Goal: Task Accomplishment & Management: Use online tool/utility

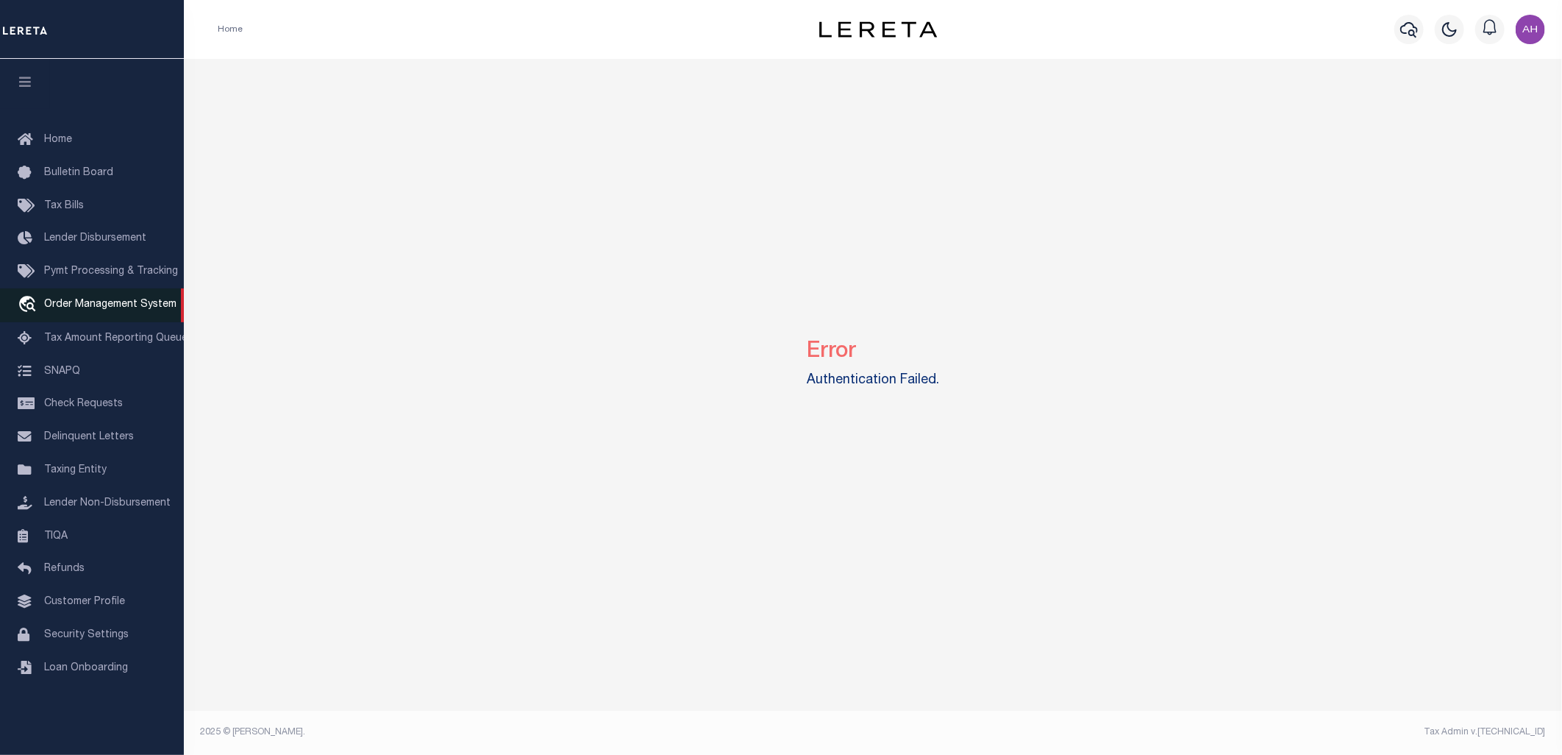
click at [135, 309] on span "Order Management System" at bounding box center [110, 304] width 132 height 10
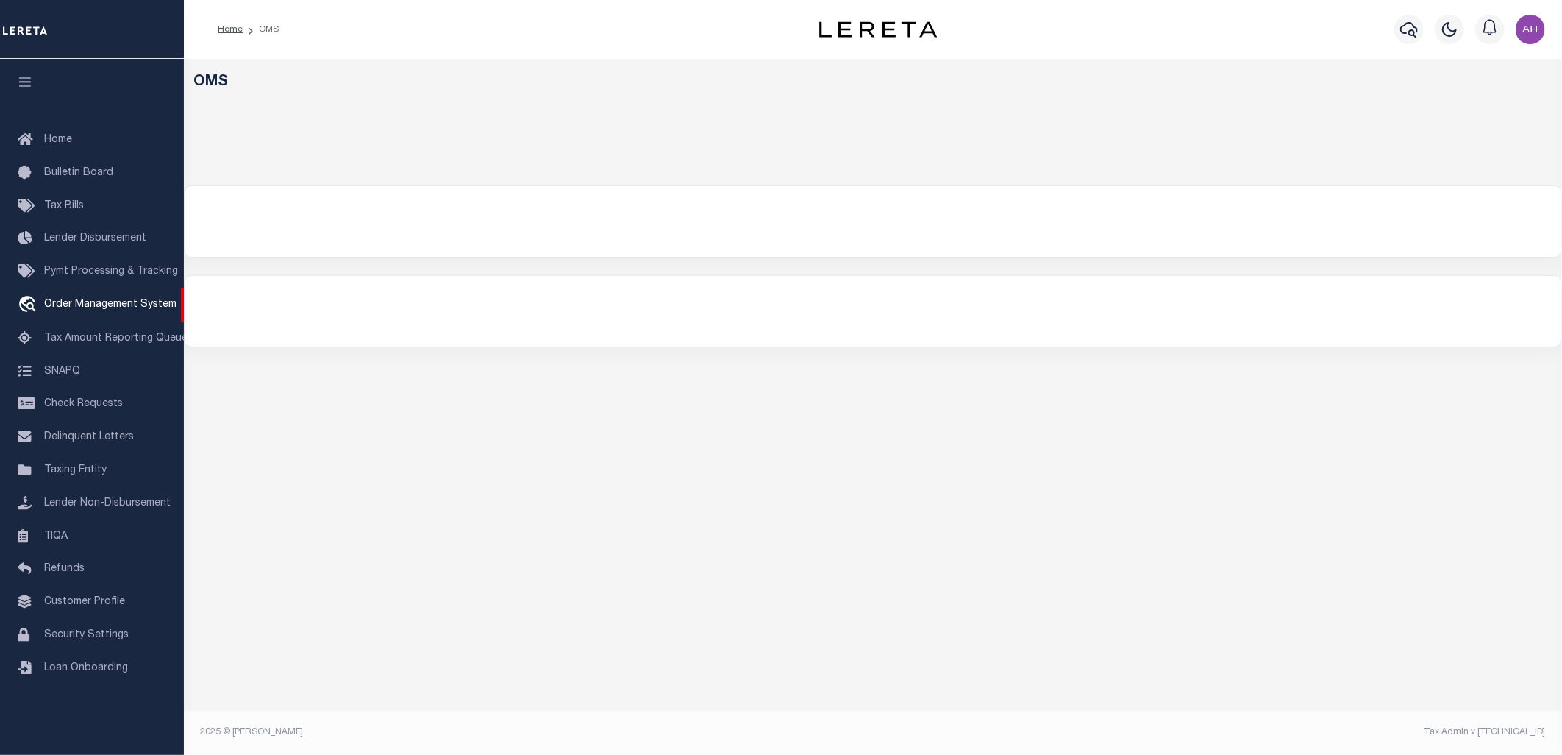
select select
select select "200"
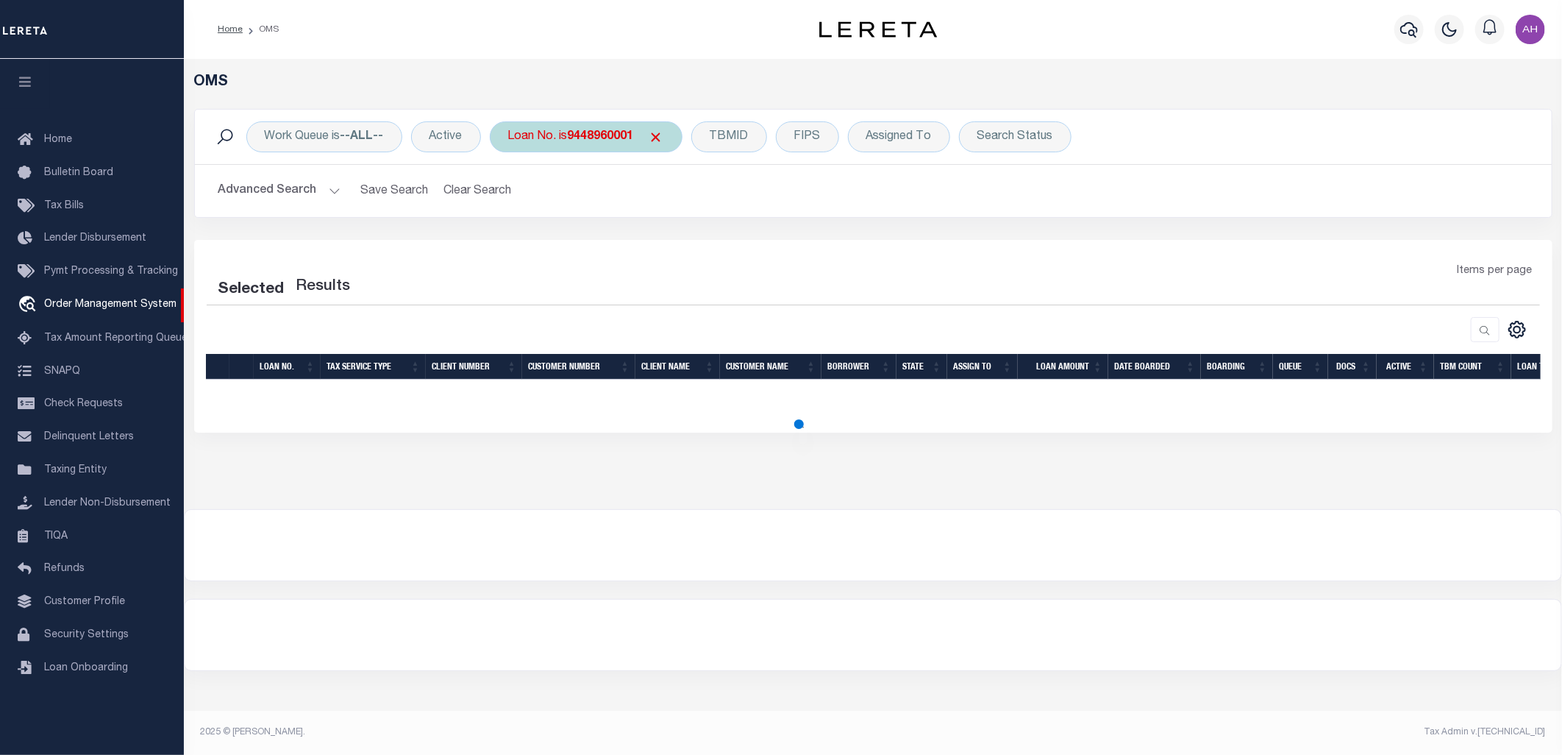
select select "200"
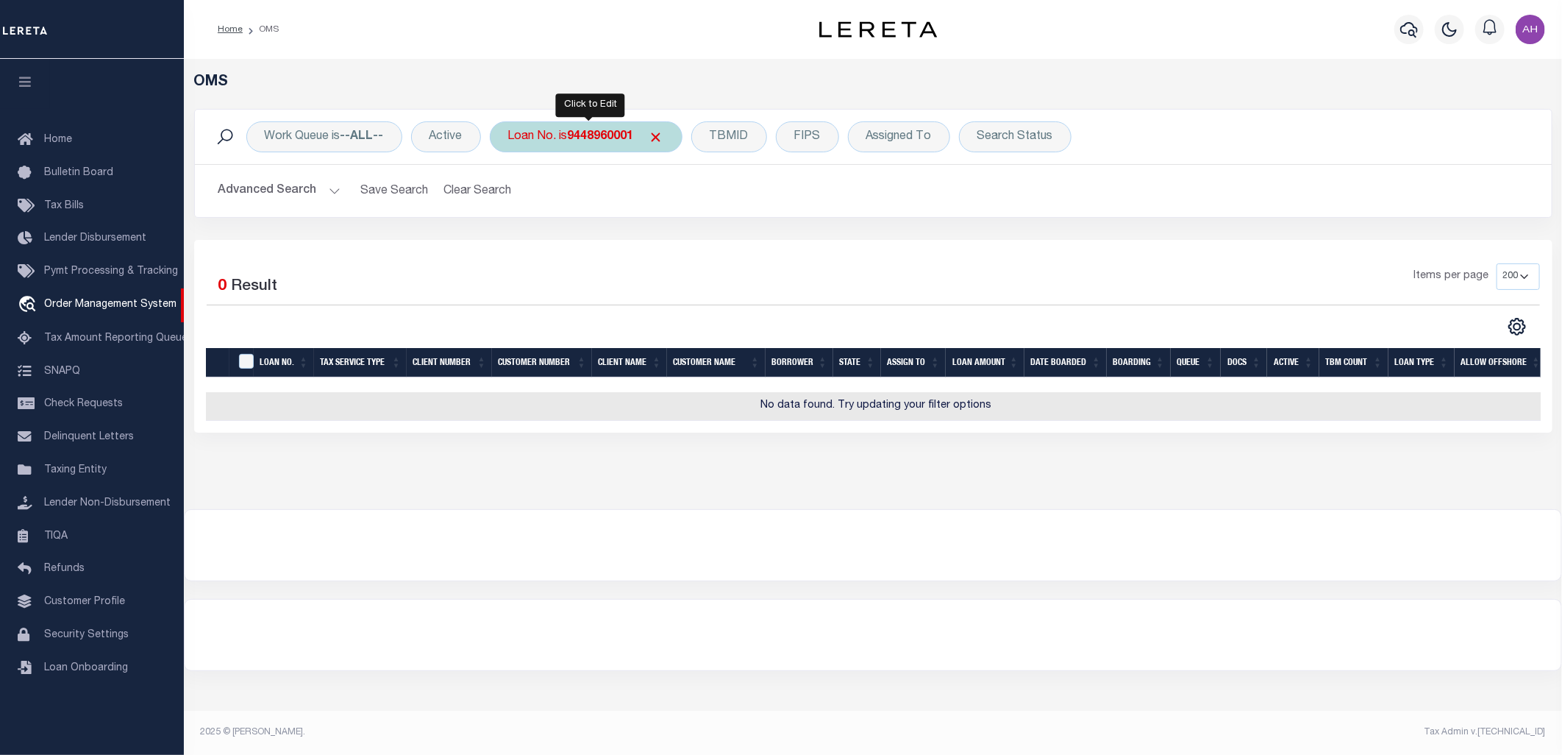
click at [611, 126] on div "Loan No. is 9448960001" at bounding box center [586, 136] width 193 height 31
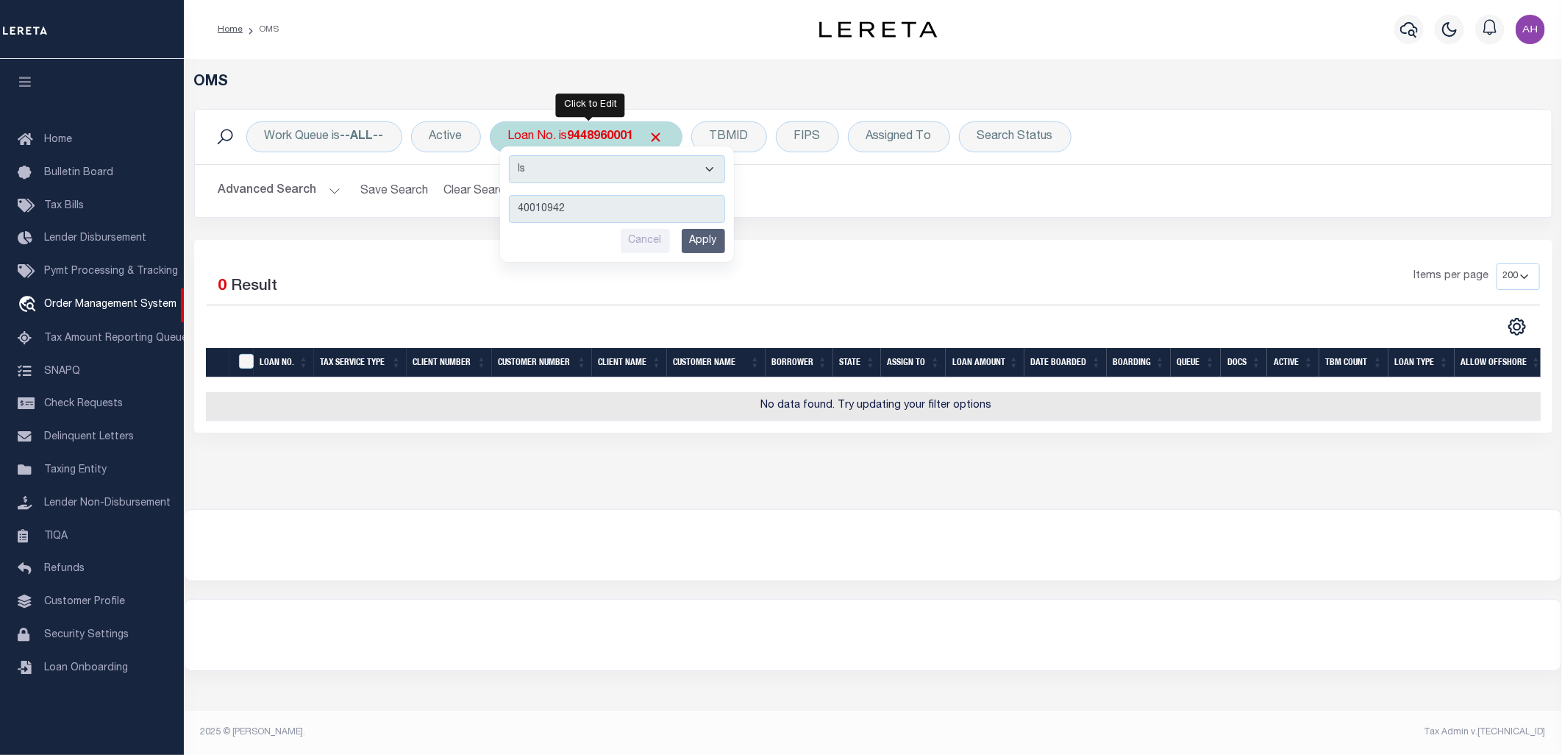
type input "40010942"
click at [712, 241] on input "Apply" at bounding box center [703, 241] width 43 height 24
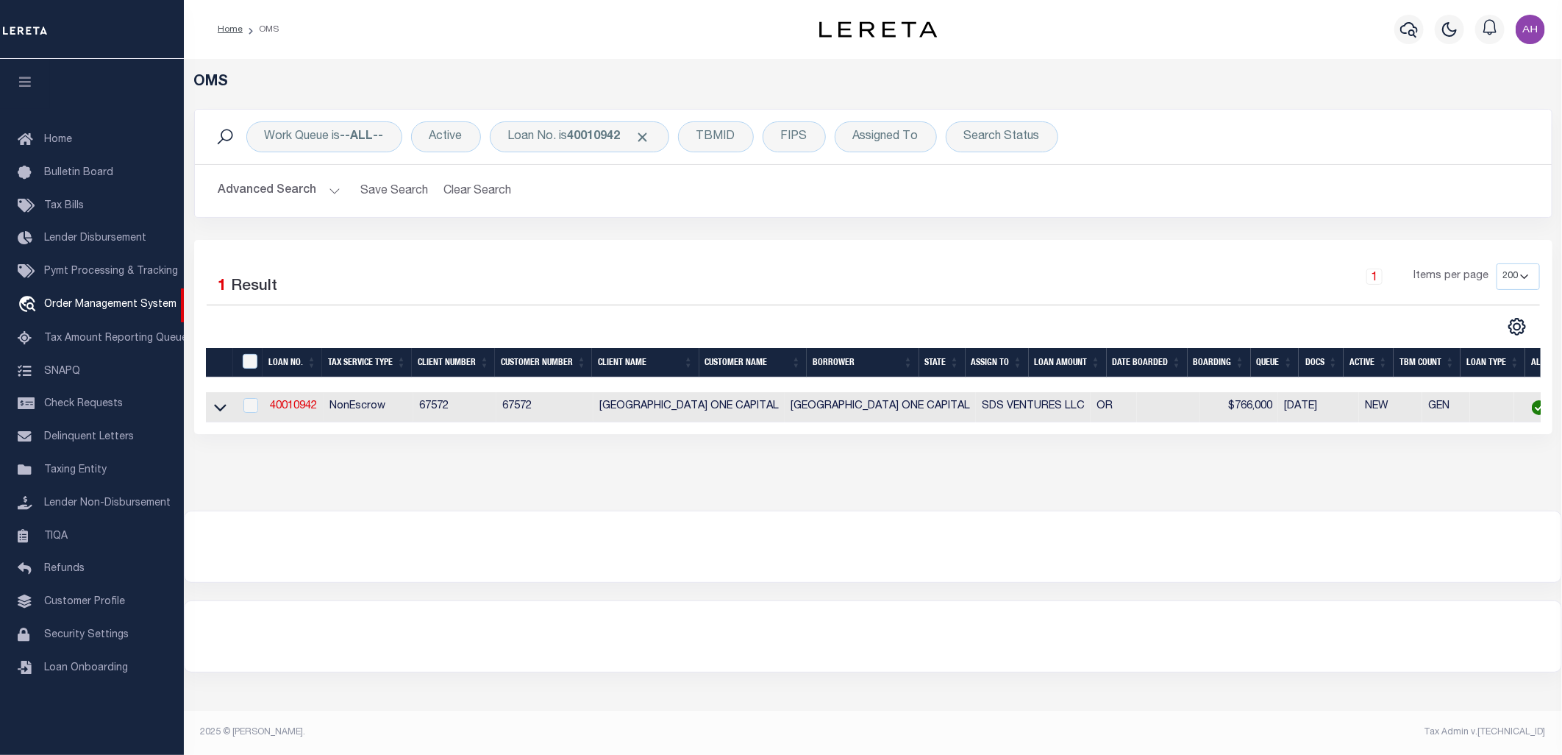
click at [274, 193] on button "Advanced Search" at bounding box center [279, 190] width 122 height 29
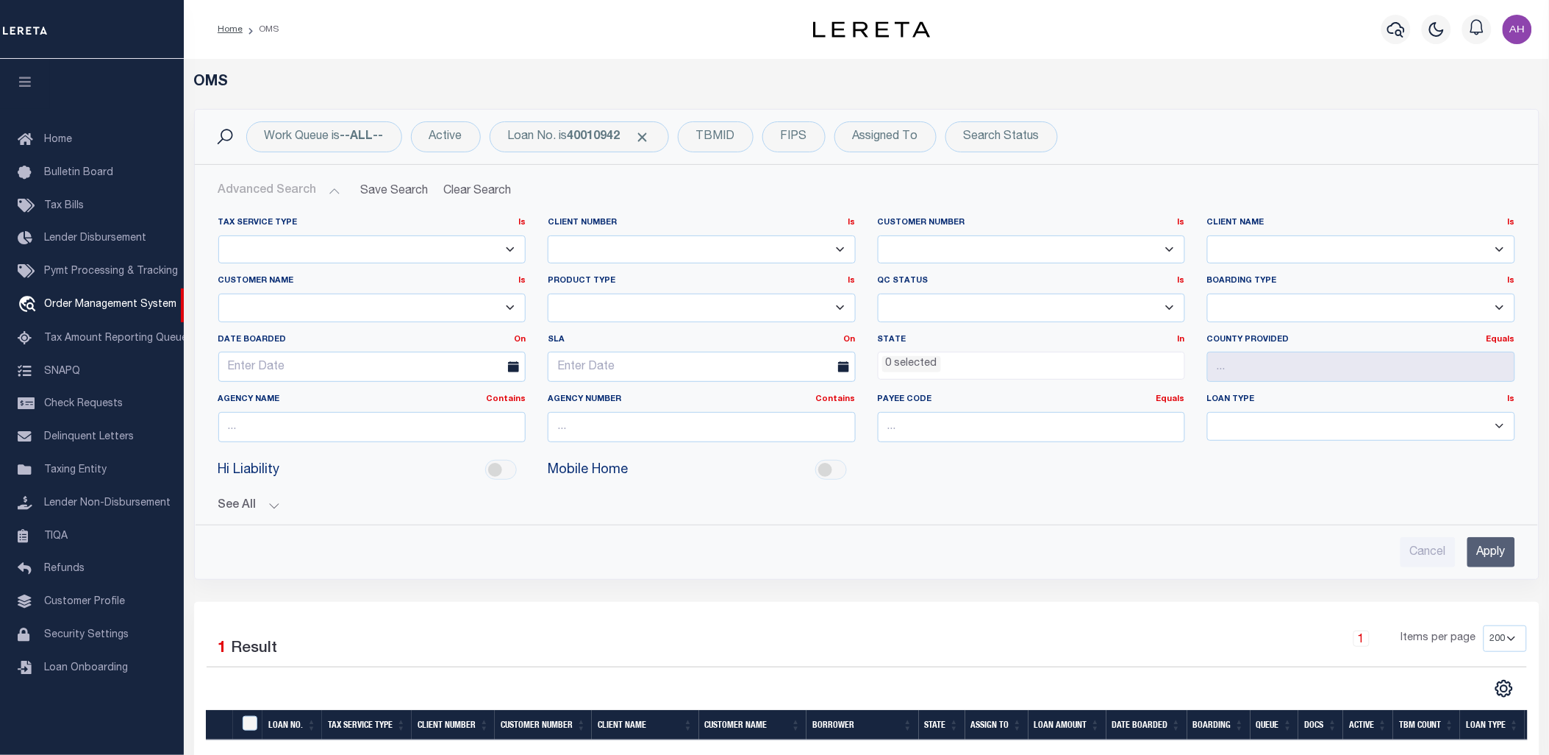
click at [297, 187] on button "Advanced Search" at bounding box center [279, 190] width 122 height 29
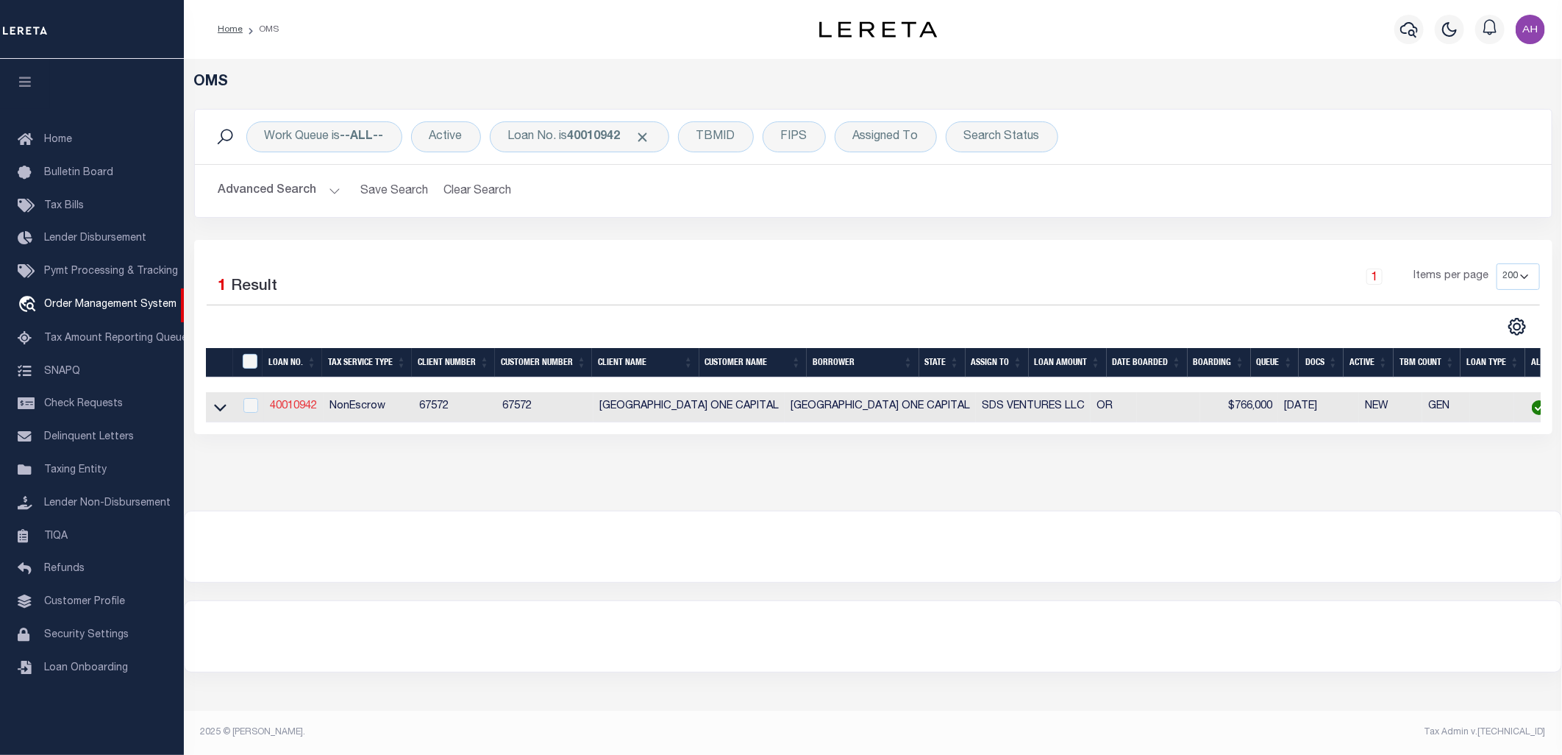
click at [290, 406] on link "40010942" at bounding box center [293, 406] width 47 height 10
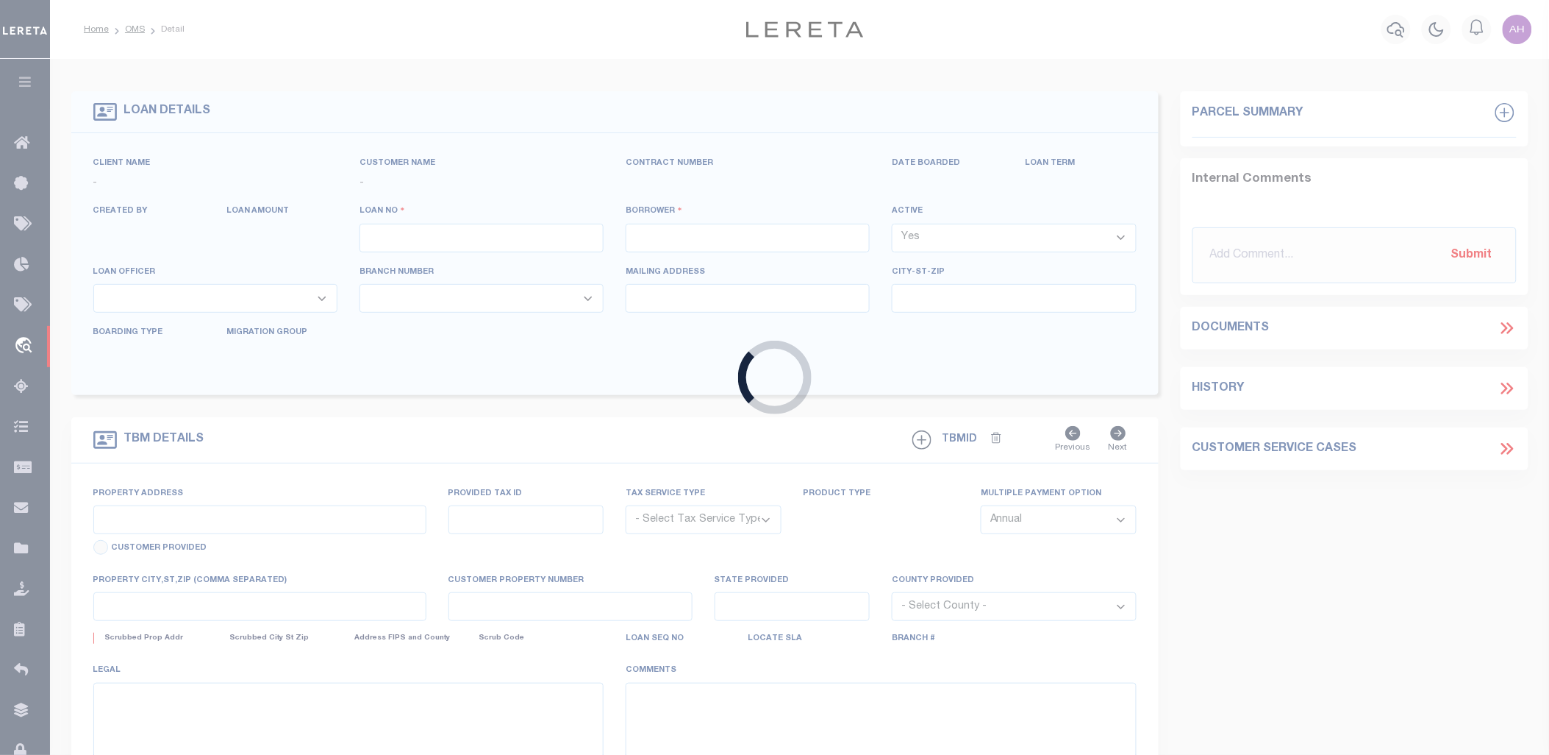
type input "40010942"
type input "SDS VENTURES LLC"
select select
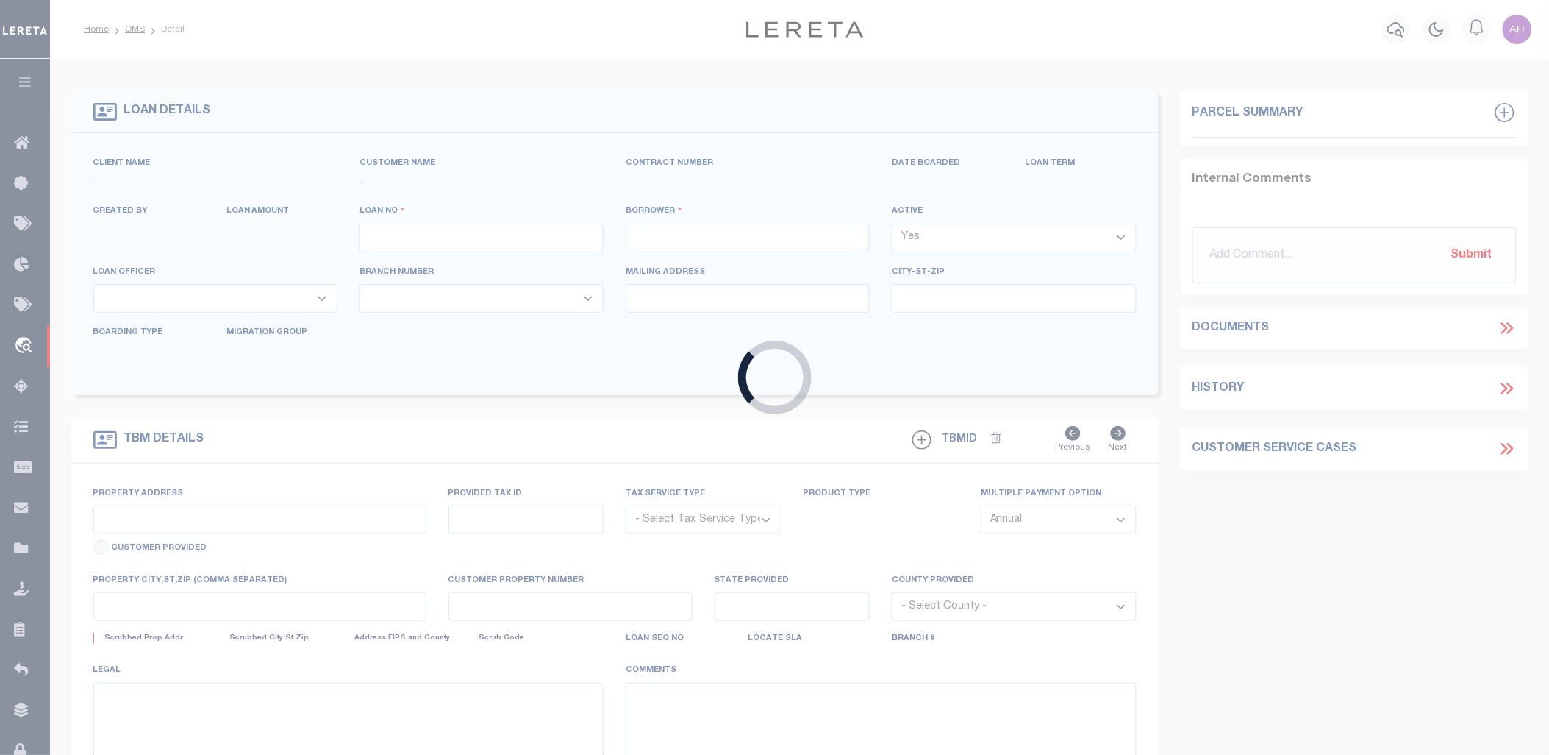
select select "10"
select select
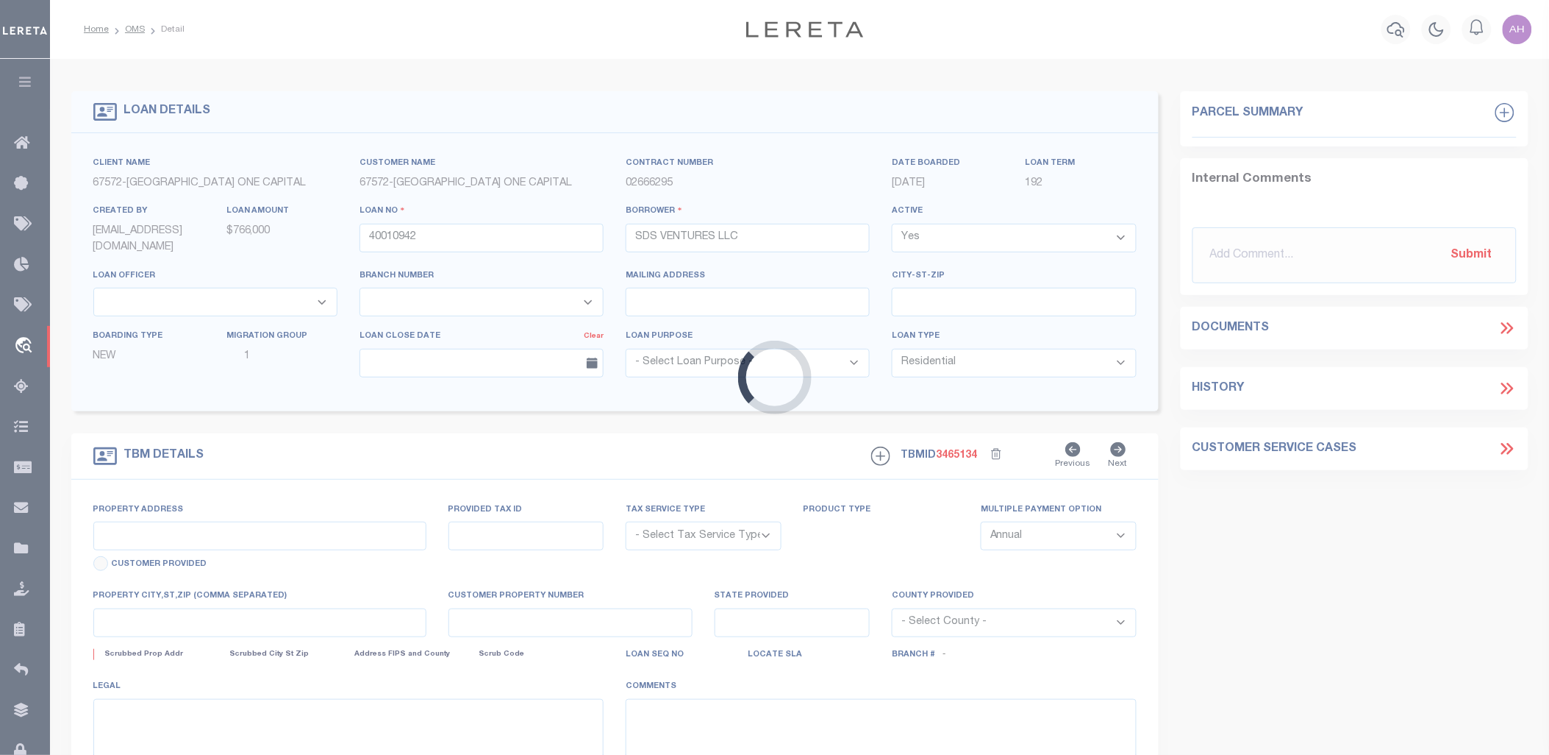
type input "18911 SW HAZELWOOD LANE"
radio input "true"
select select "NonEscrow"
type input "BEAVERTON OR 97078"
type input "40010942"
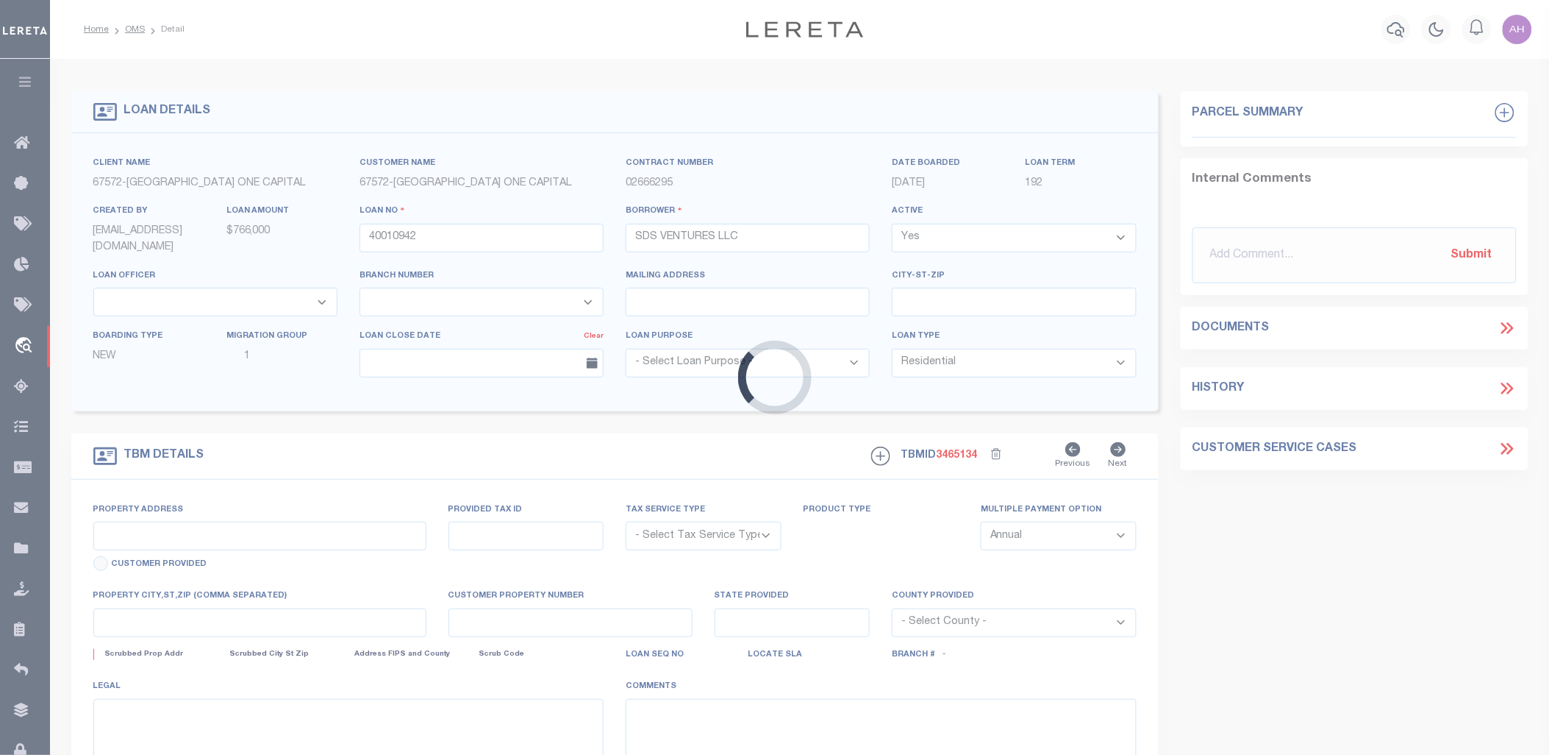
type input "OR"
type textarea "SEE FILE1"
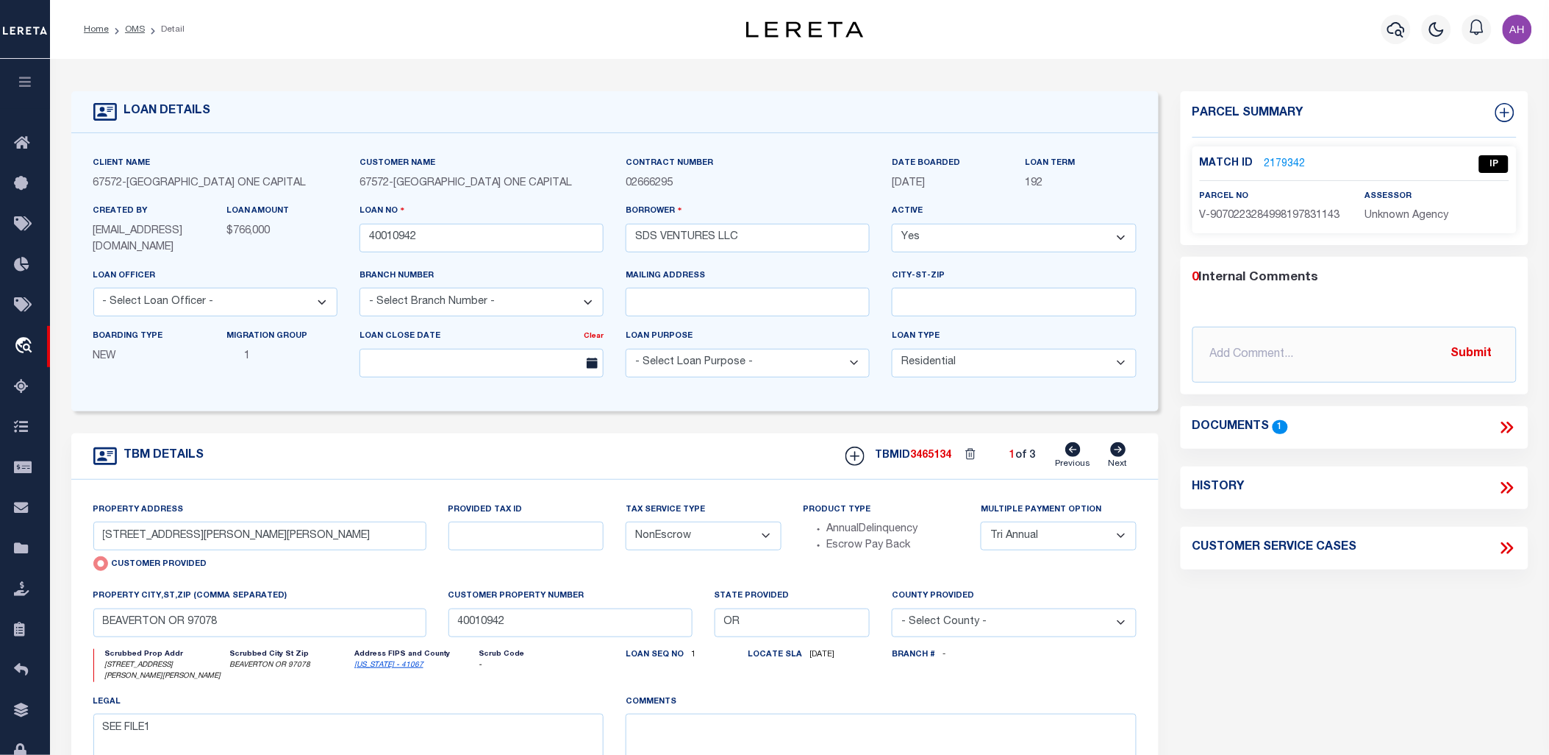
click at [1512, 429] on icon at bounding box center [1507, 427] width 19 height 19
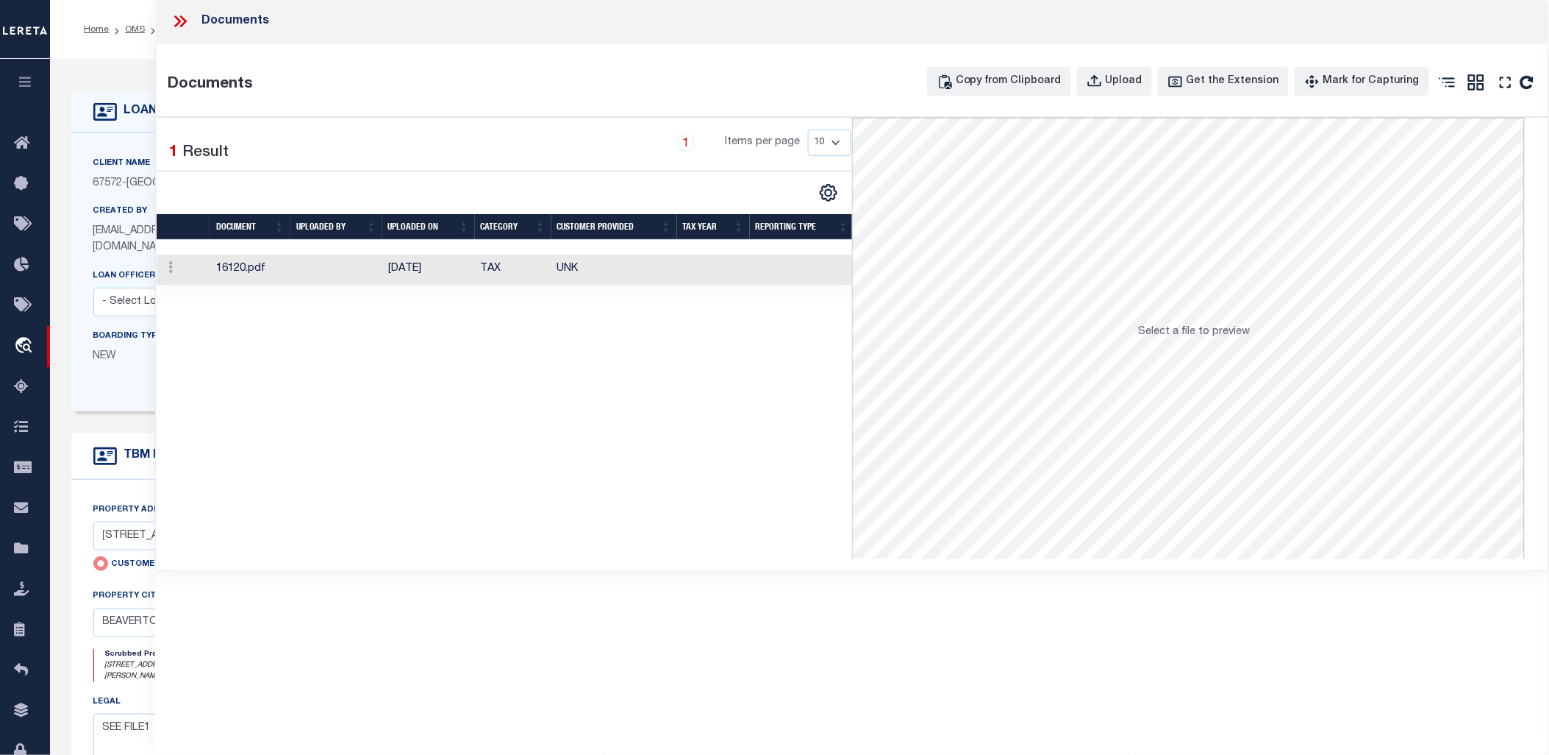
click at [606, 272] on td "UNK" at bounding box center [615, 269] width 126 height 30
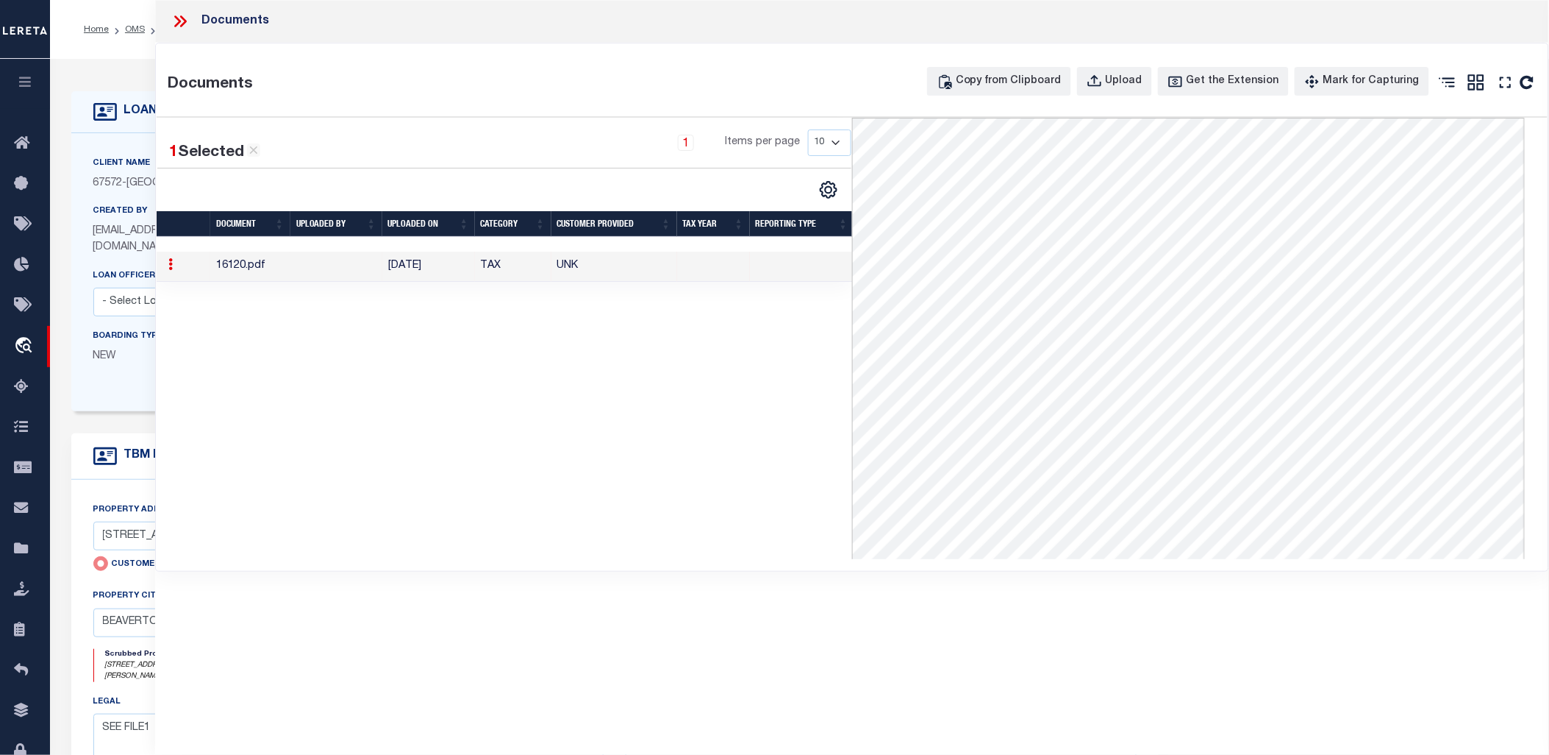
click at [163, 8] on div "Documents" at bounding box center [852, 21] width 1394 height 43
click at [185, 23] on icon at bounding box center [183, 21] width 7 height 12
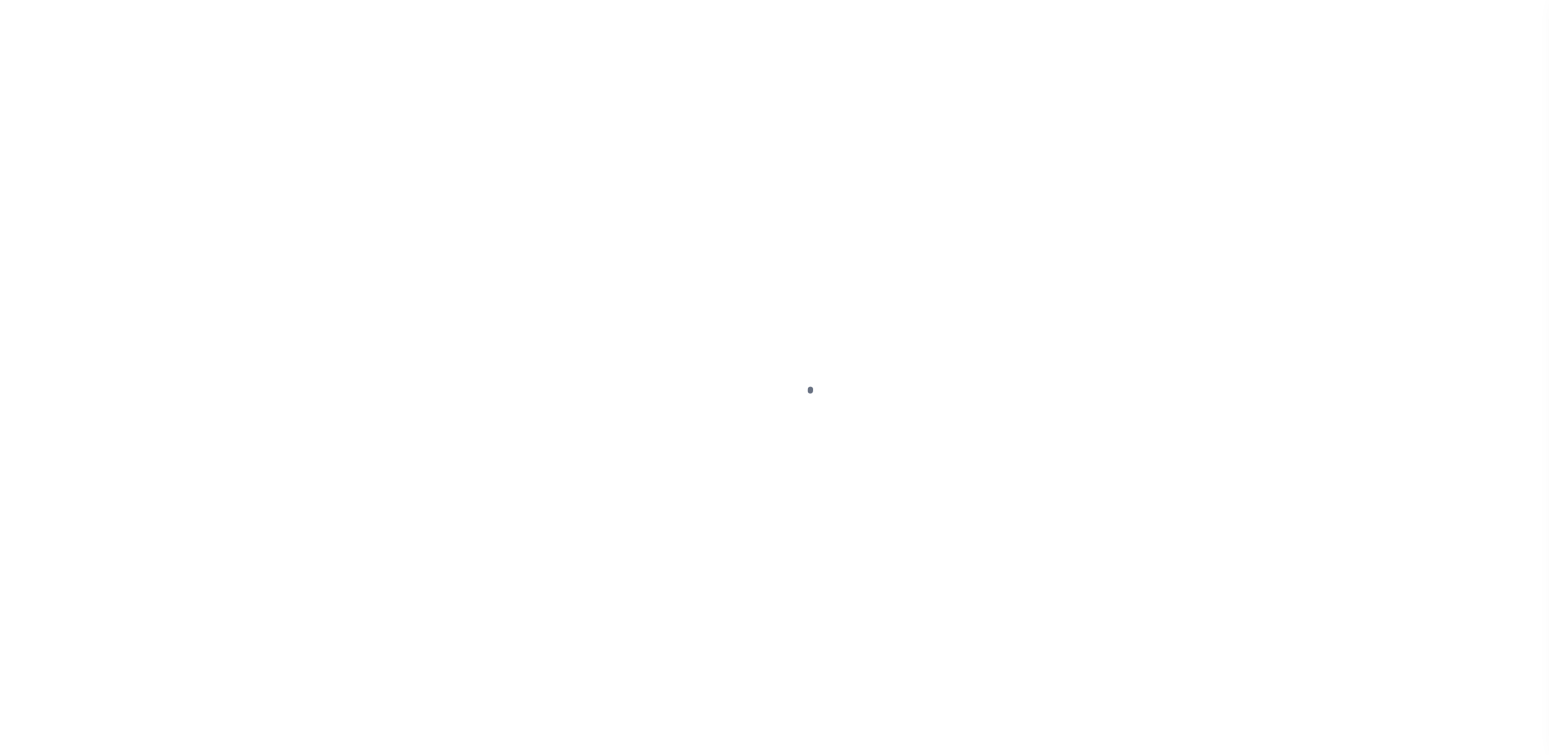
select select "10"
select select "NonEscrow"
select select "1"
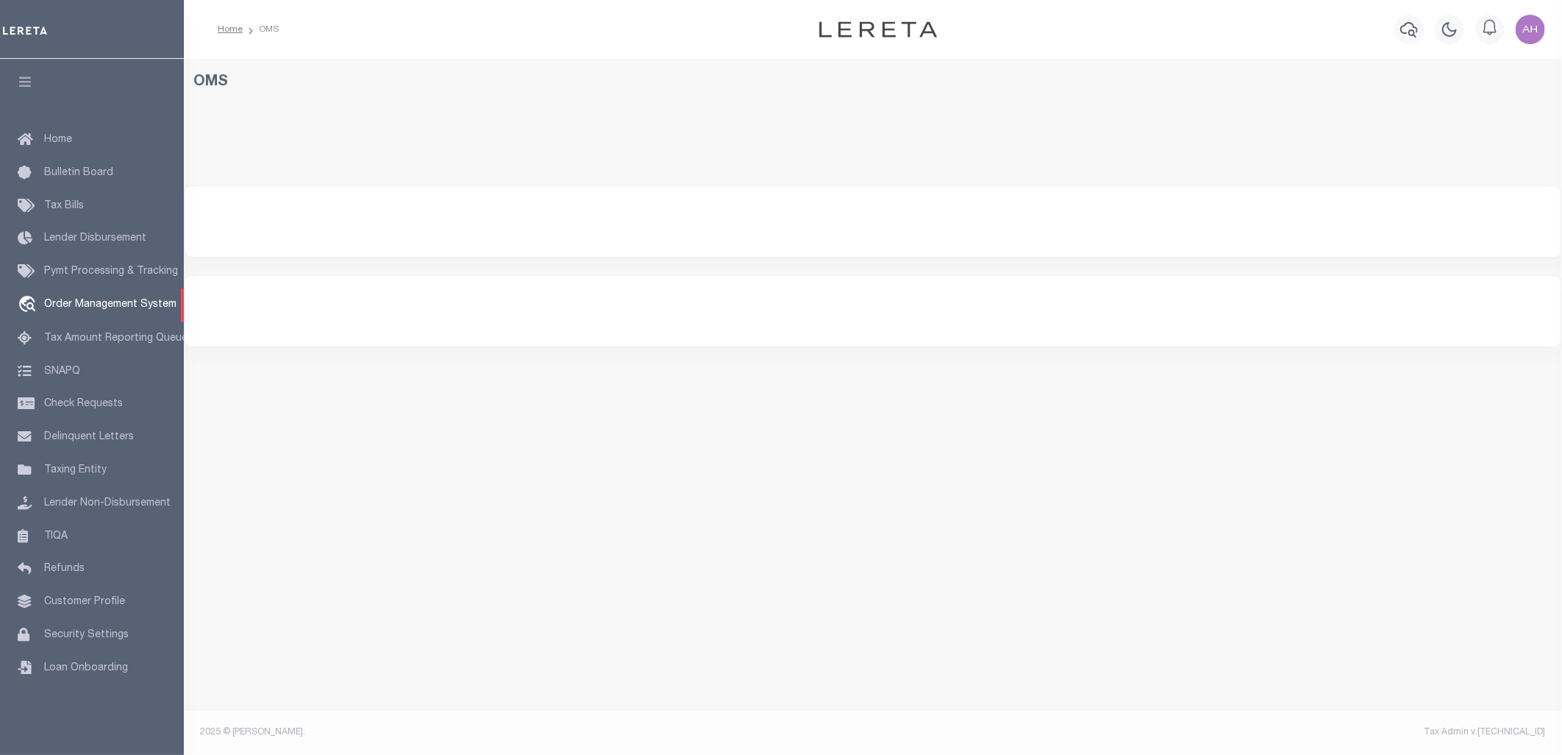
select select "200"
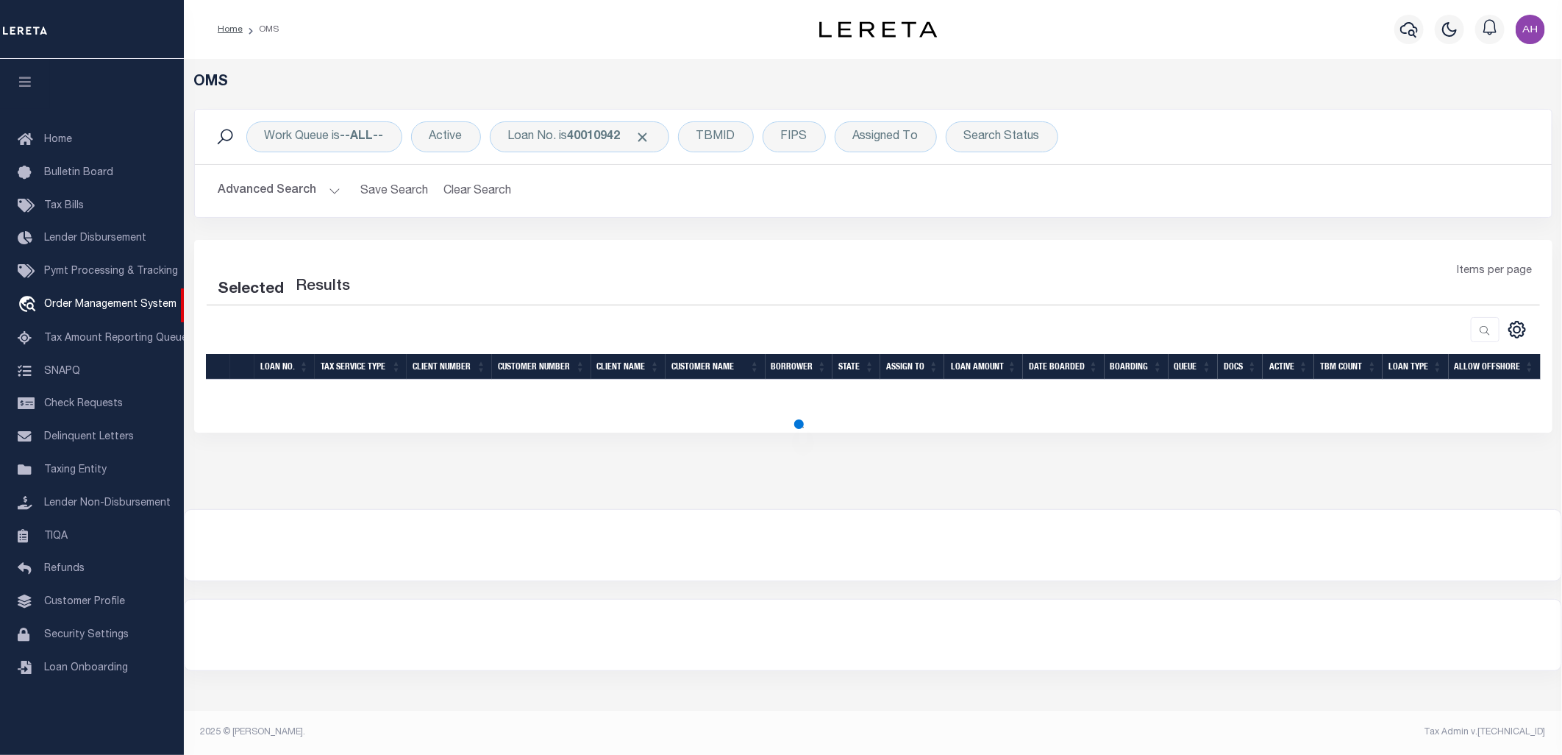
select select "200"
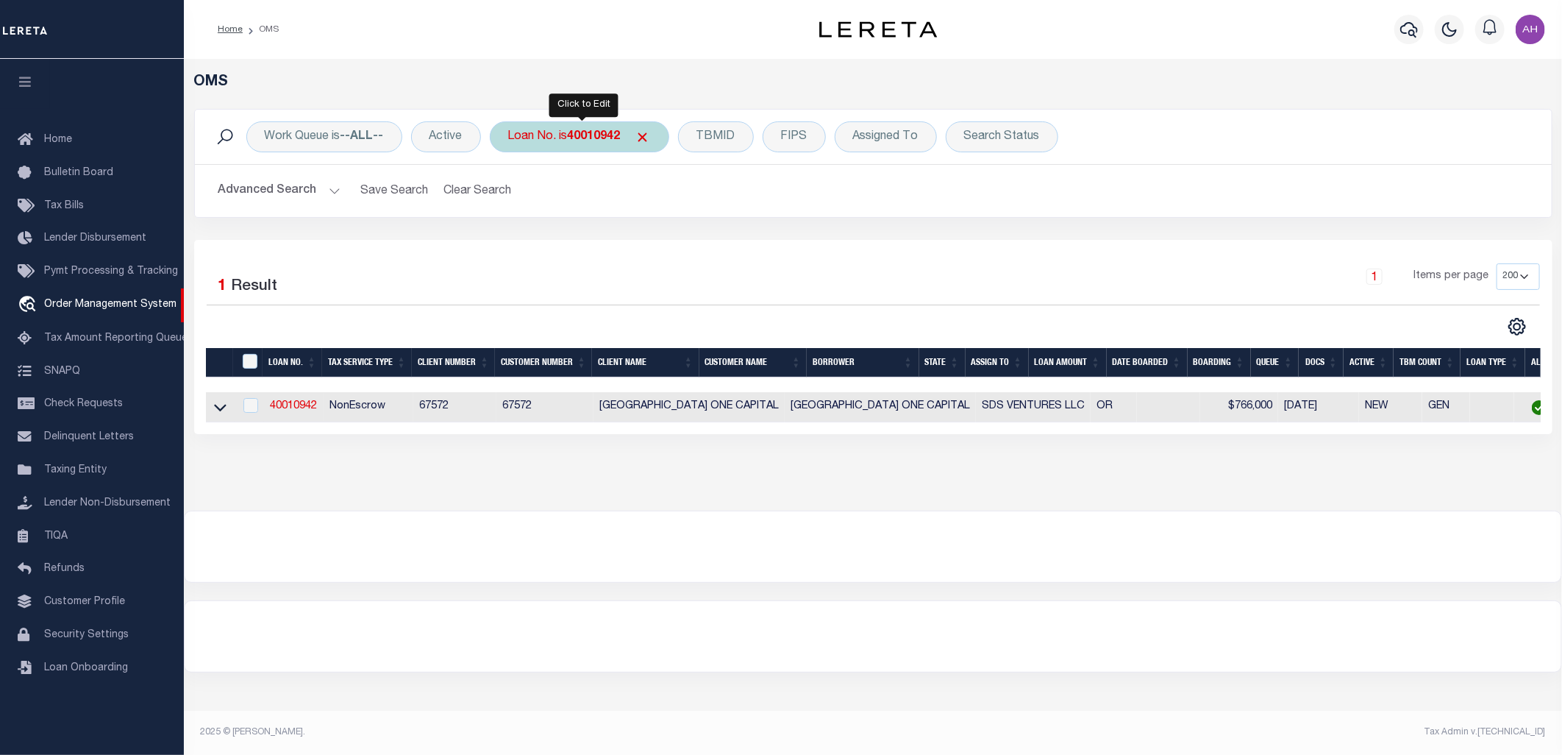
click at [585, 150] on div "Loan No. is 40010942" at bounding box center [579, 136] width 179 height 31
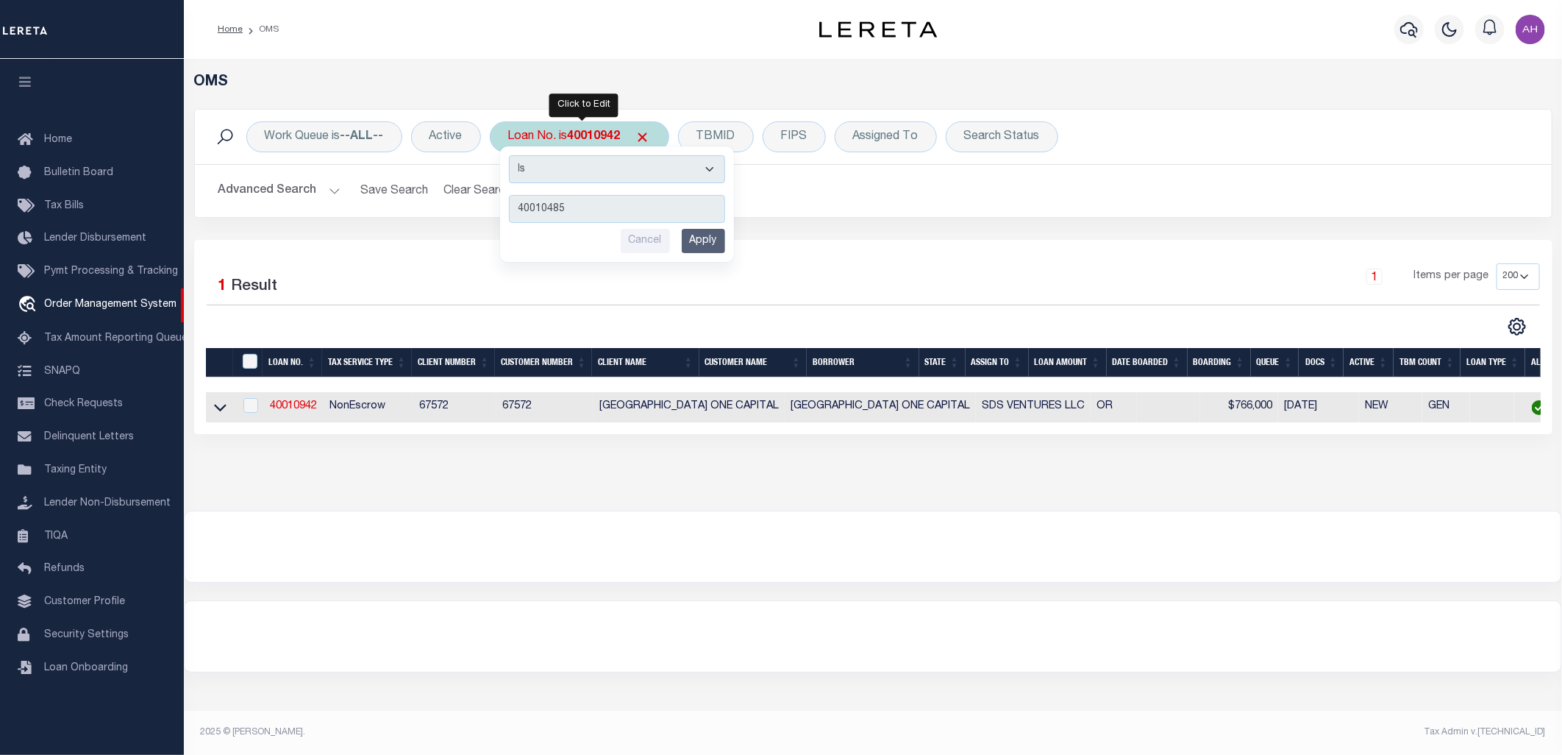
type input "40010485"
click at [707, 244] on input "Apply" at bounding box center [703, 241] width 43 height 24
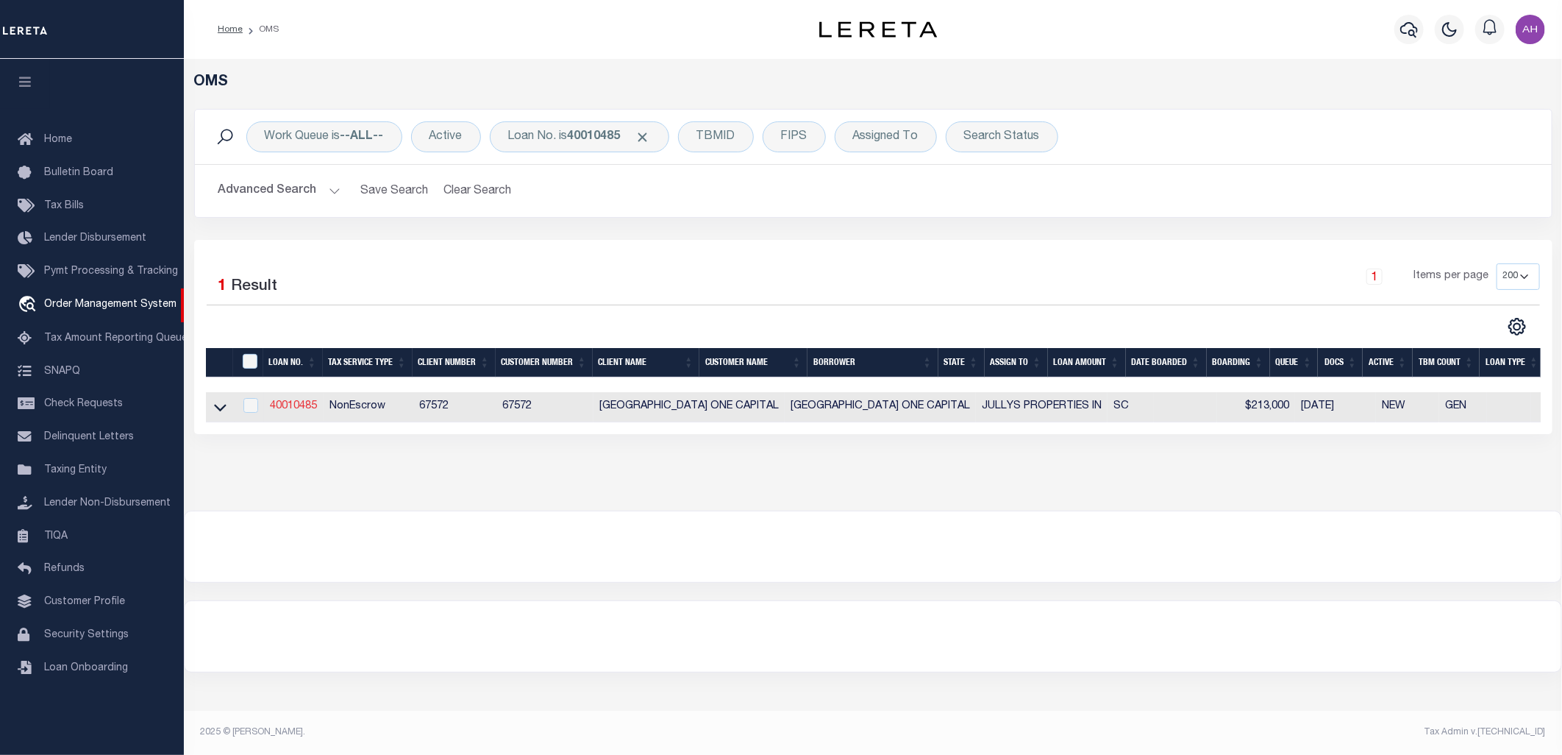
click at [310, 408] on link "40010485" at bounding box center [293, 406] width 47 height 10
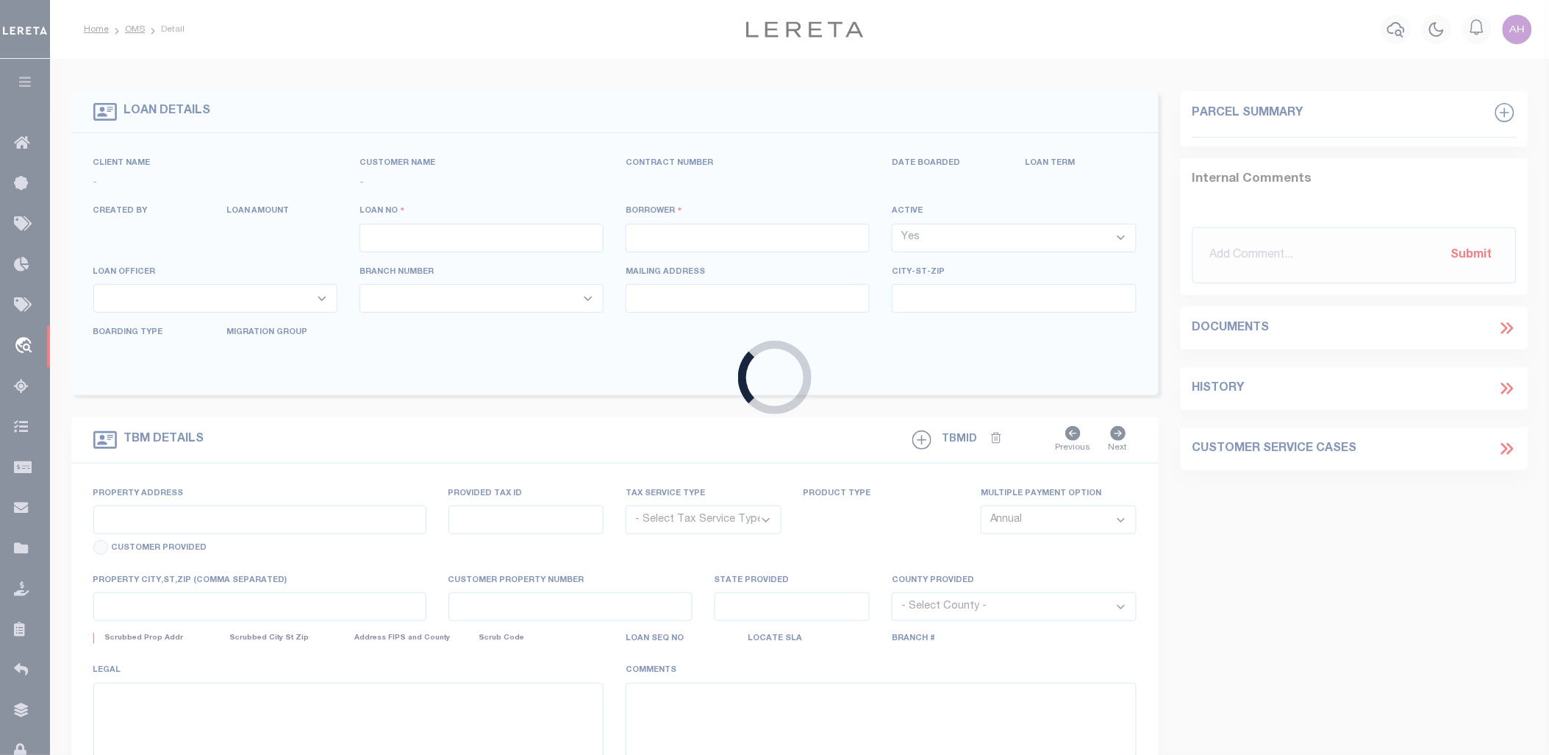
type input "40010485"
type input "JULLYS PROPERTIES IN"
select select
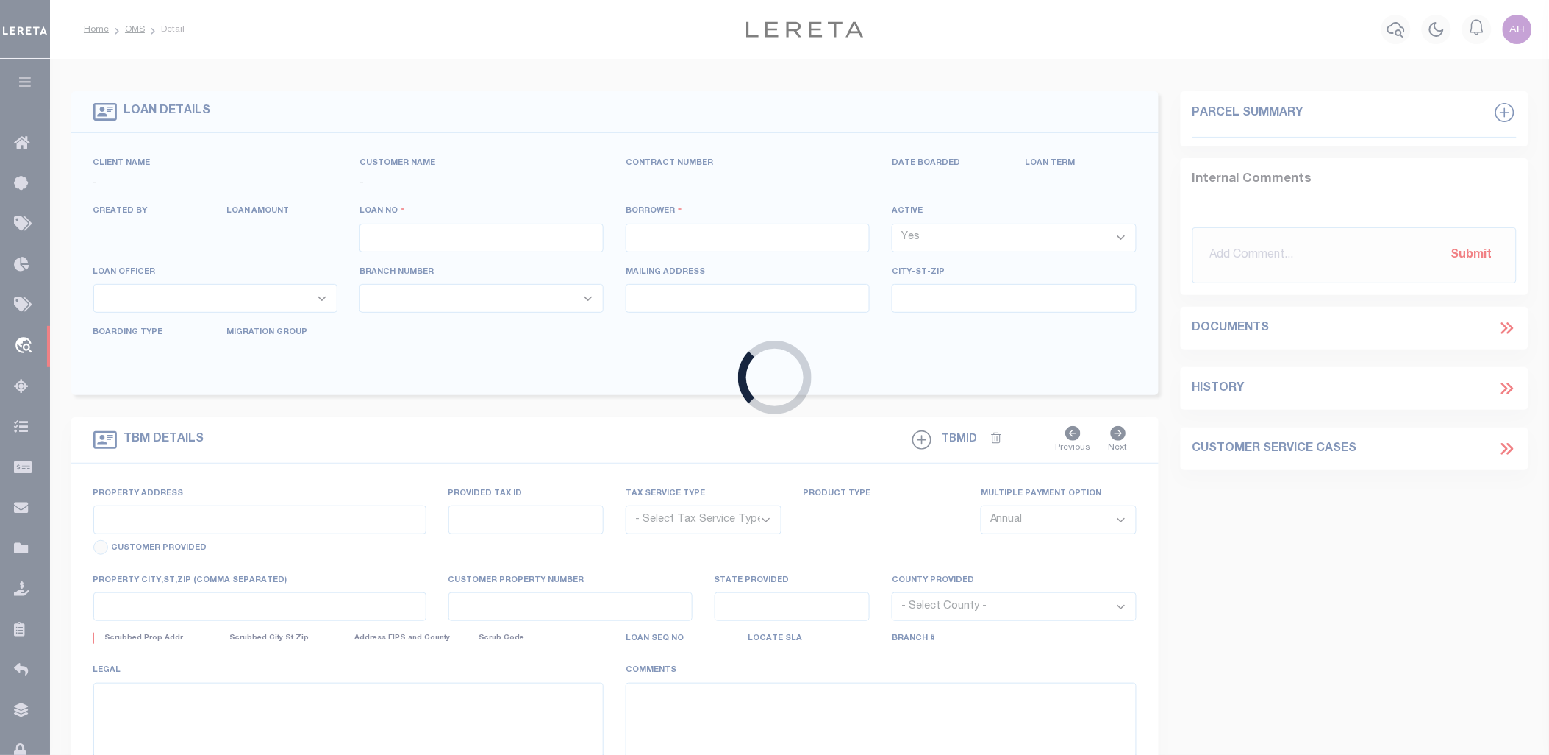
select select "10"
select select
type input "907 AMELIA STREET"
radio input "true"
select select "NonEscrow"
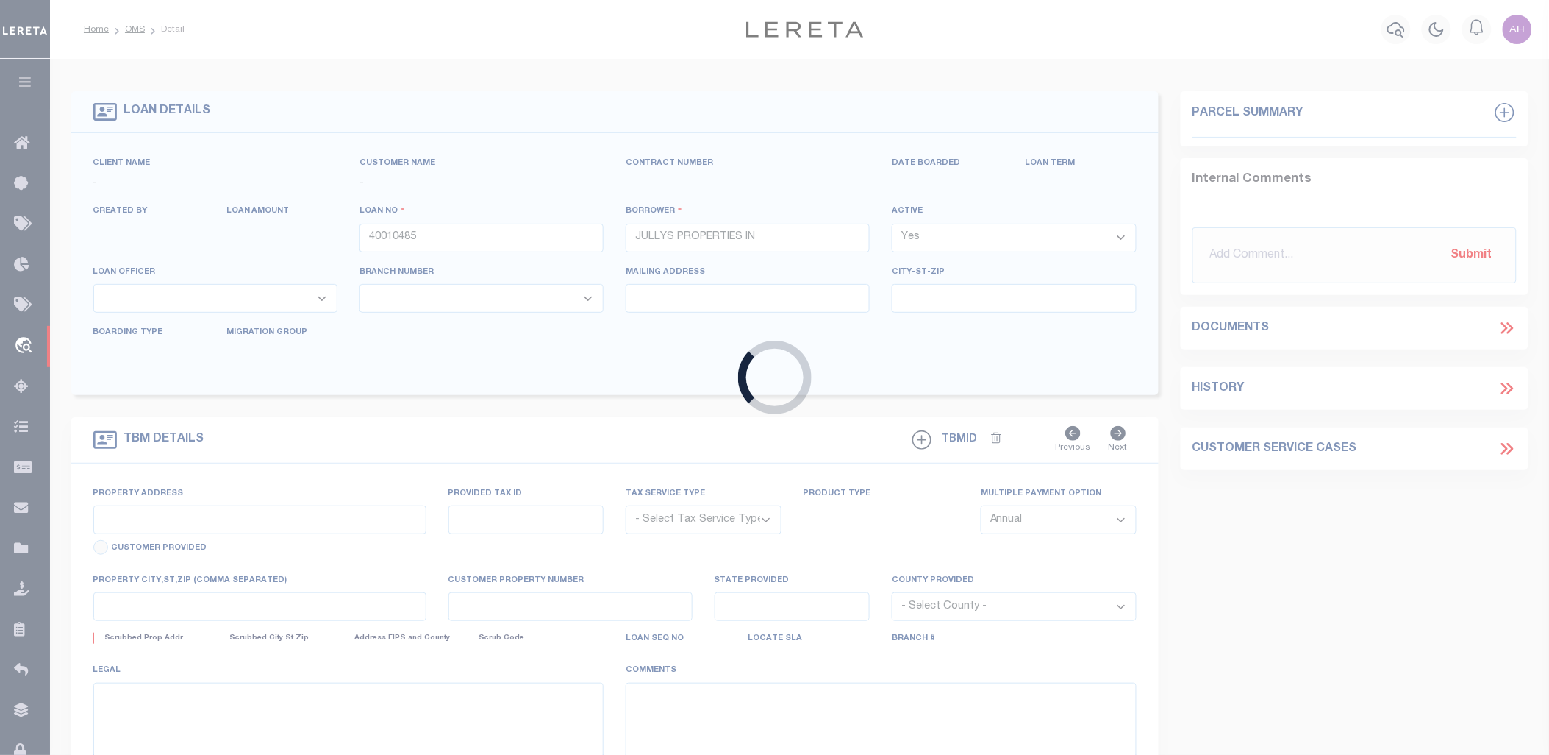
select select
type input "NEWBERRY SC 29108"
type input "40010485"
type input "SC"
type textarea "SEE FILE1"
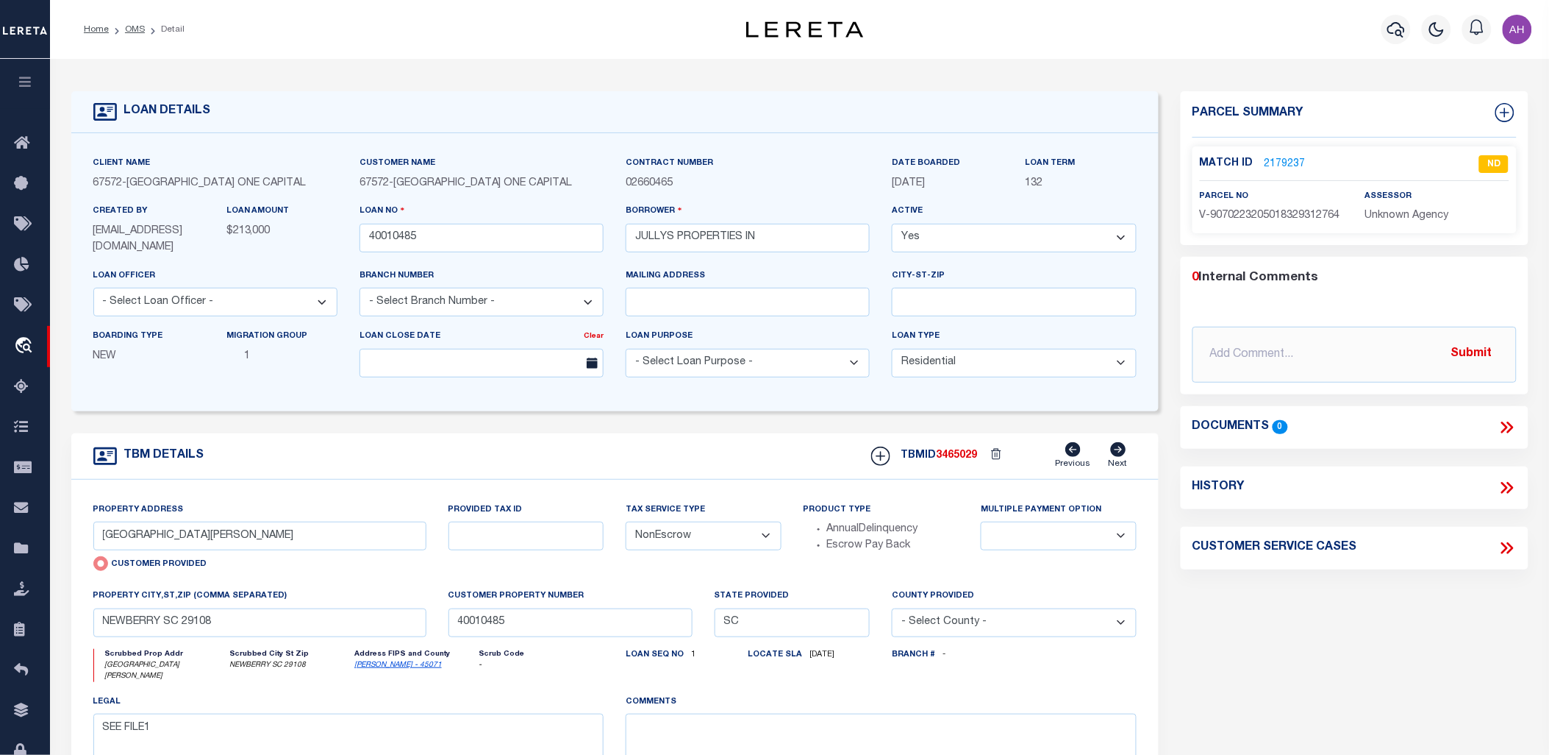
click at [1509, 421] on icon at bounding box center [1510, 427] width 7 height 12
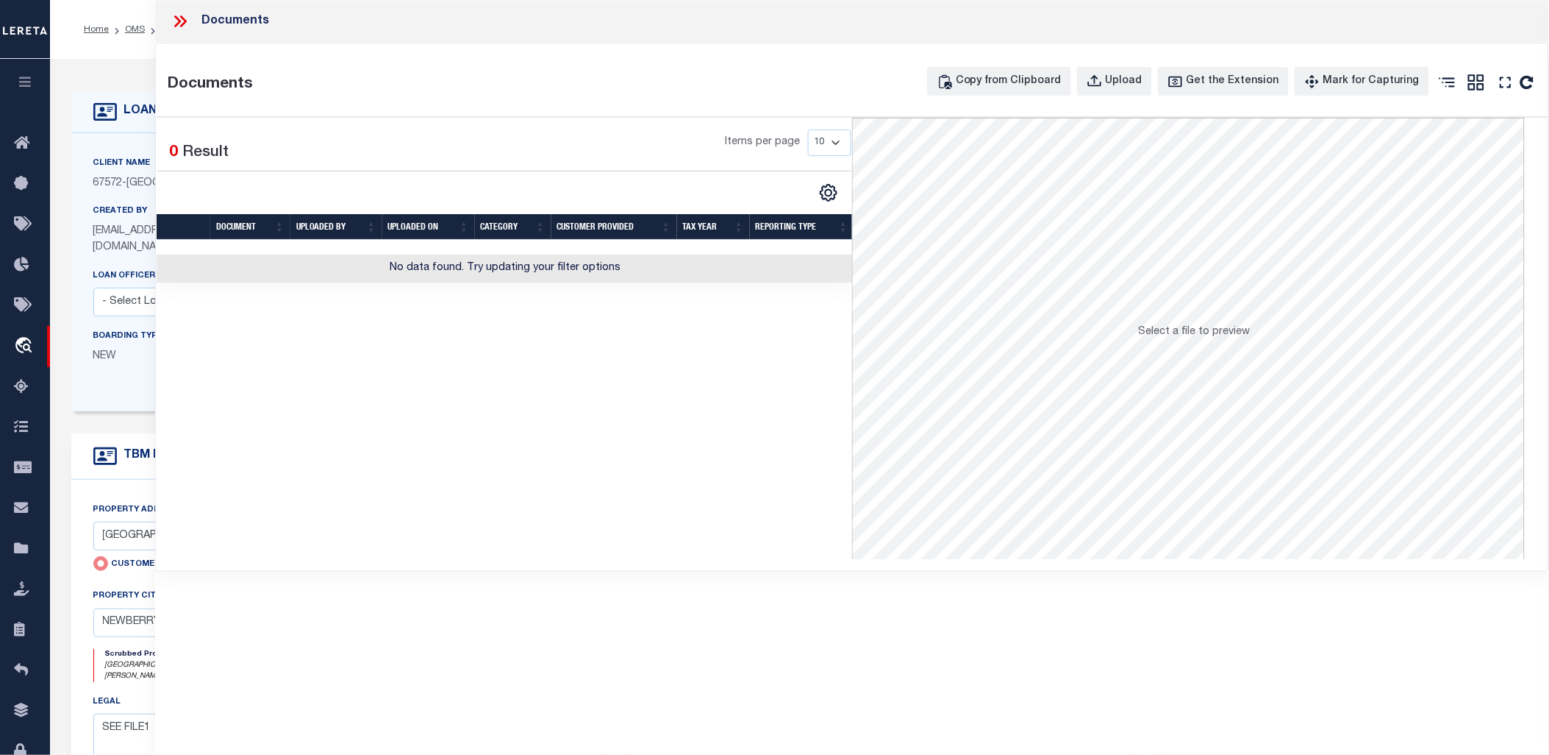
click at [174, 18] on icon at bounding box center [180, 21] width 19 height 19
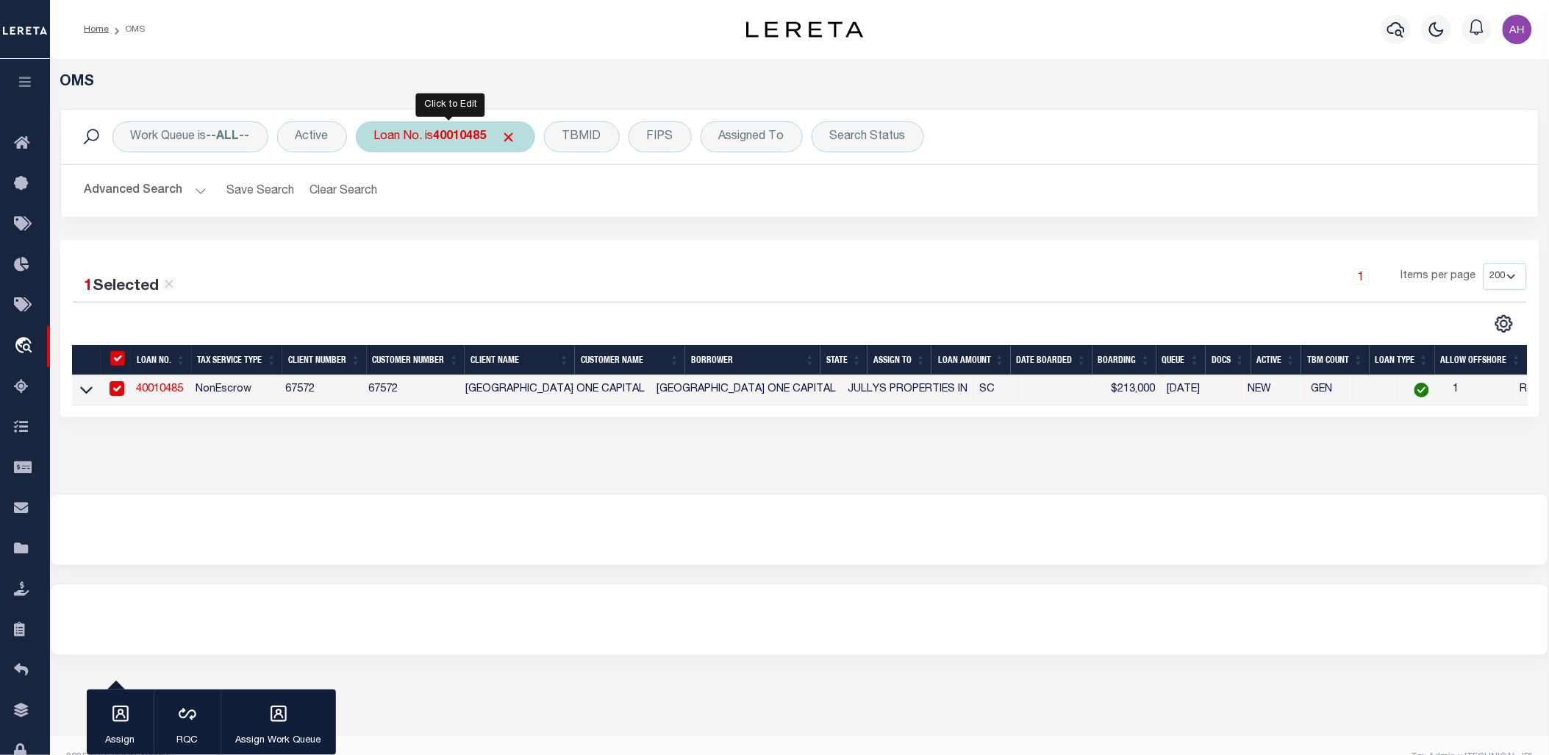
click at [484, 136] on b "40010485" at bounding box center [460, 137] width 53 height 12
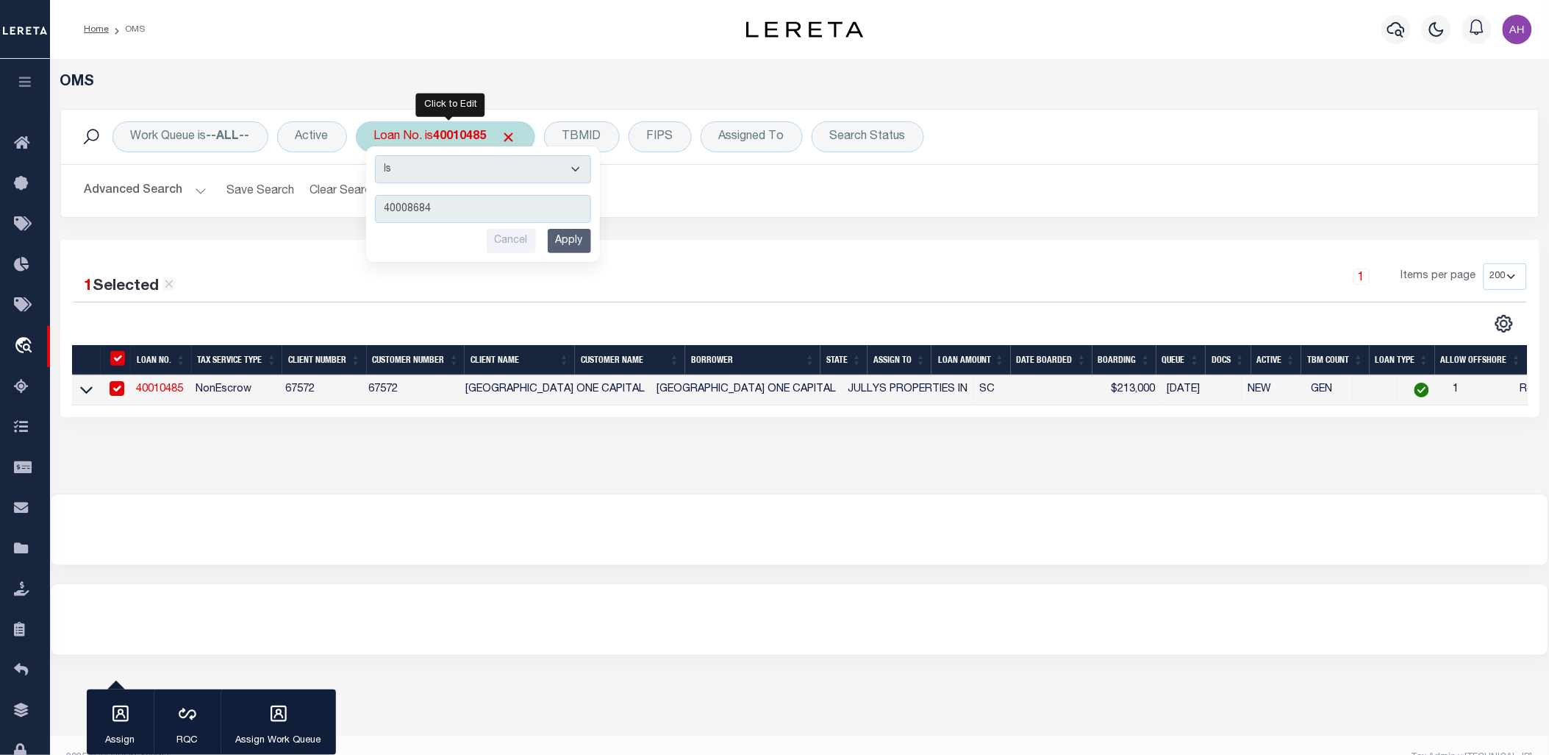
type input "40008684"
click at [562, 252] on input "Apply" at bounding box center [569, 241] width 43 height 24
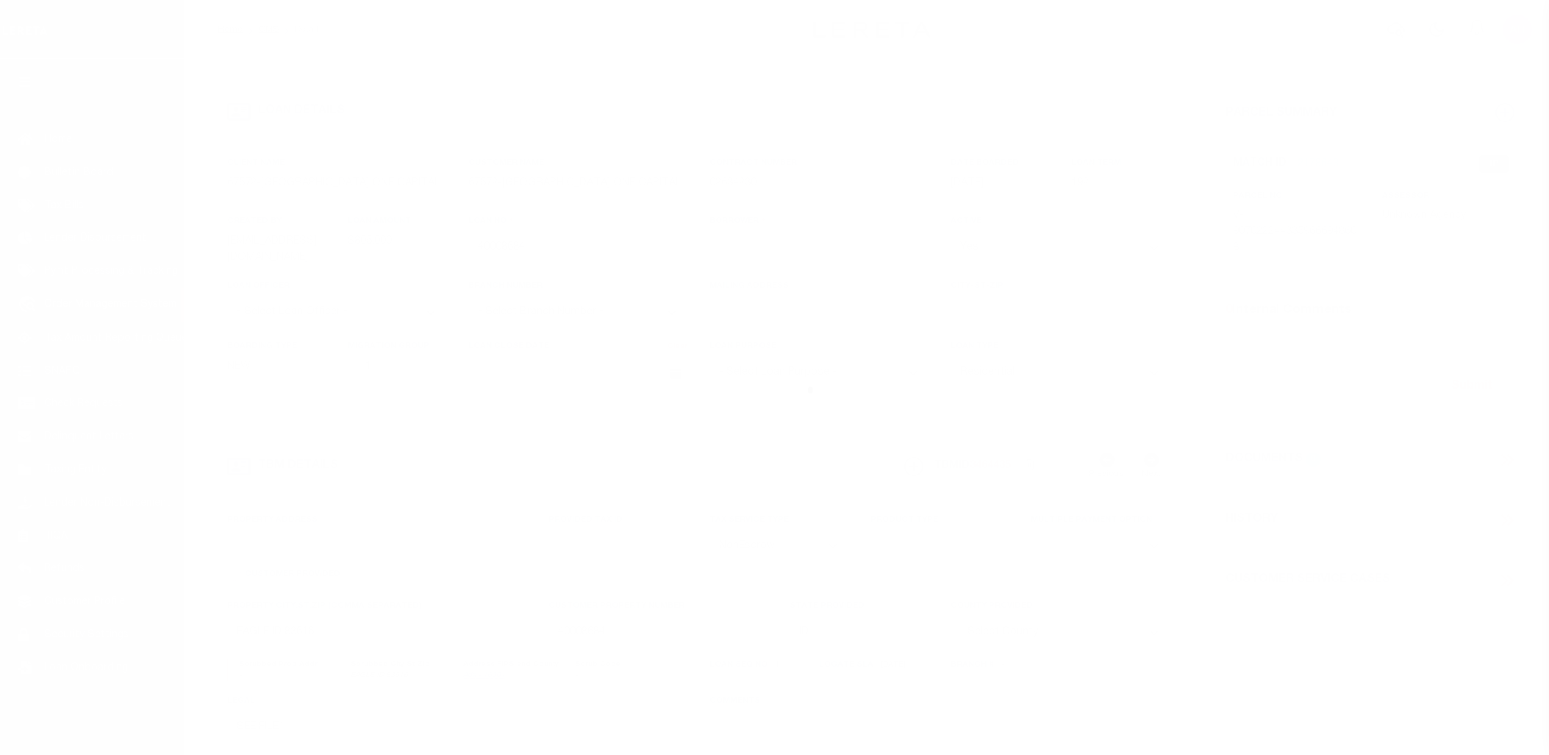
select select "10"
select select "NonEscrow"
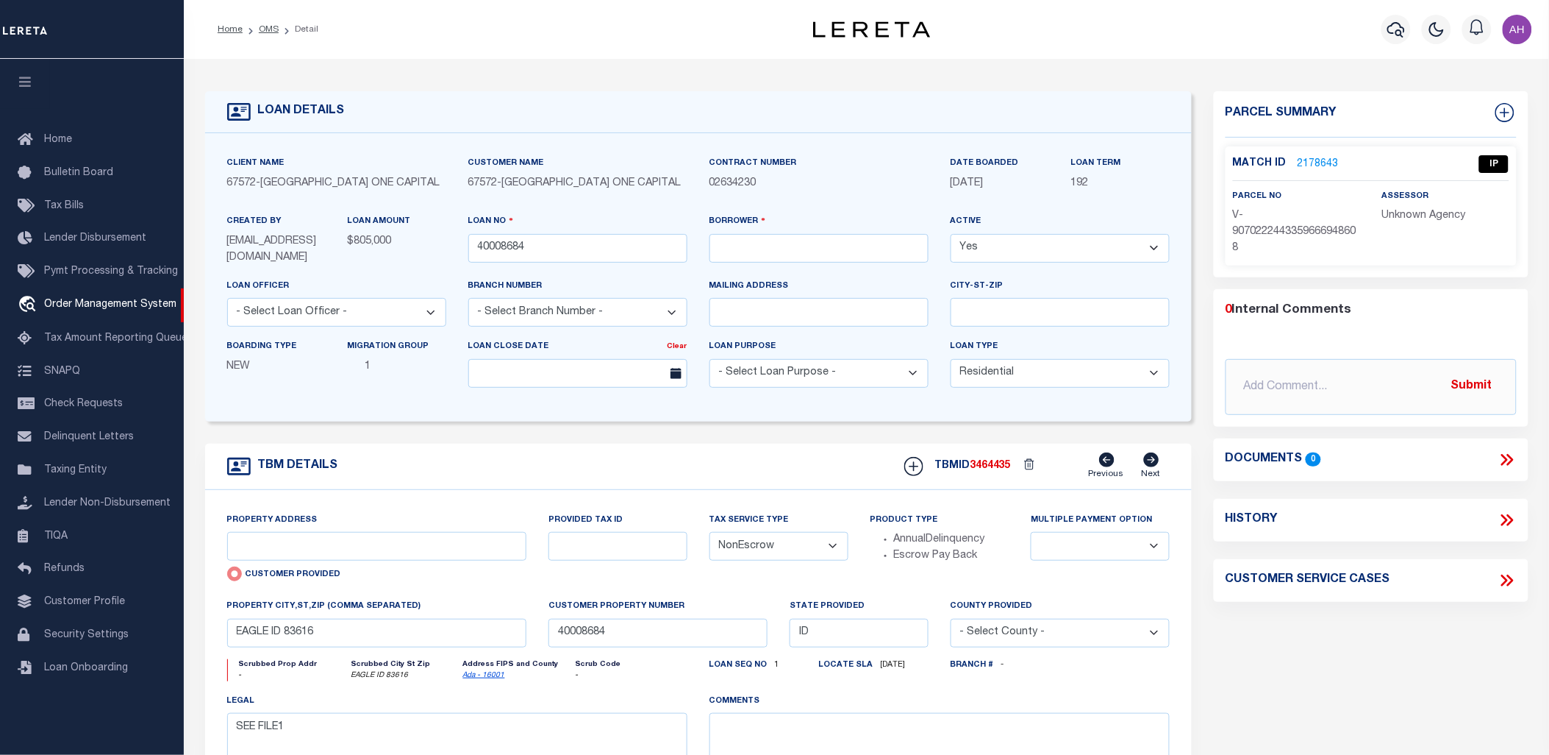
click at [1513, 466] on icon at bounding box center [1507, 459] width 19 height 19
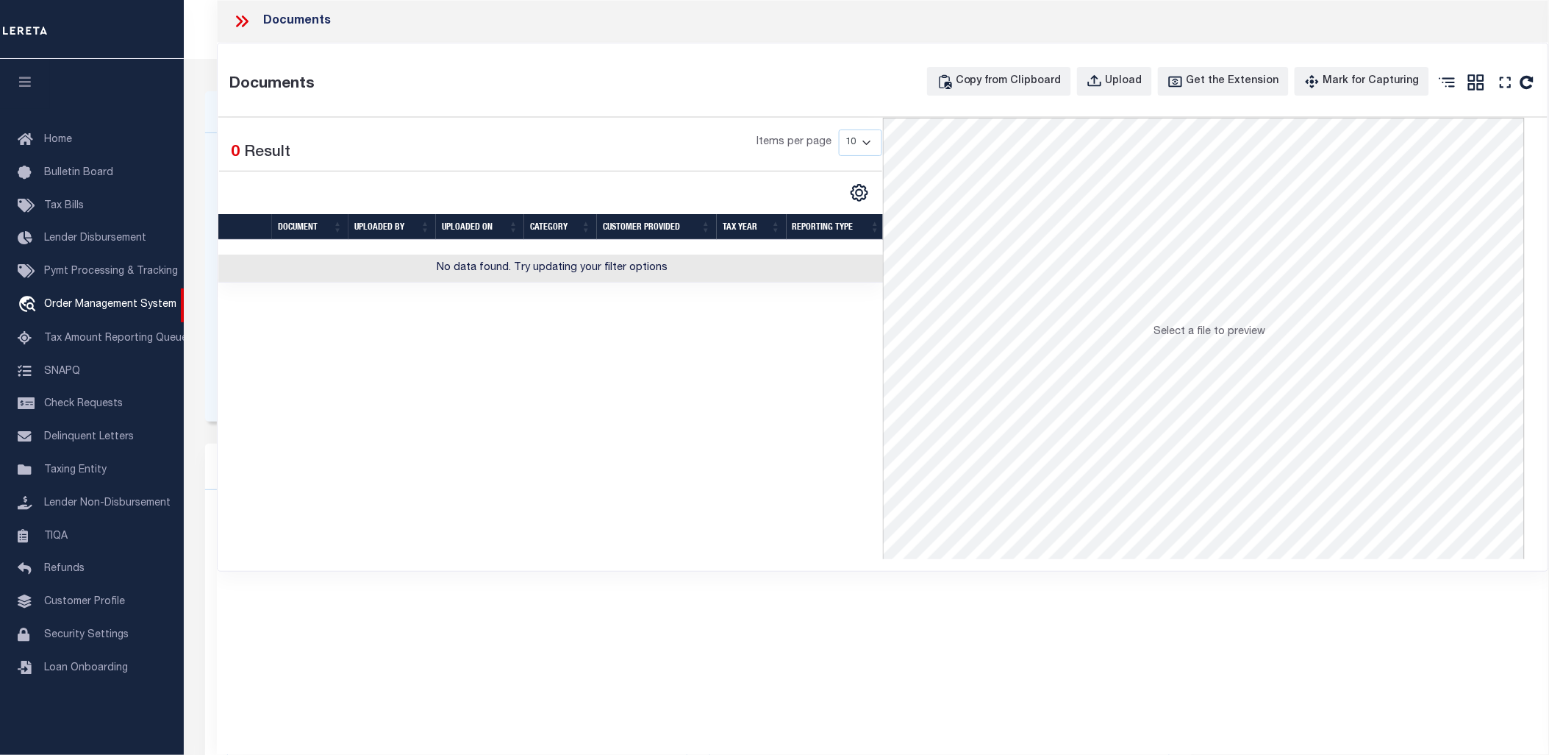
click at [239, 24] on icon at bounding box center [239, 21] width 7 height 12
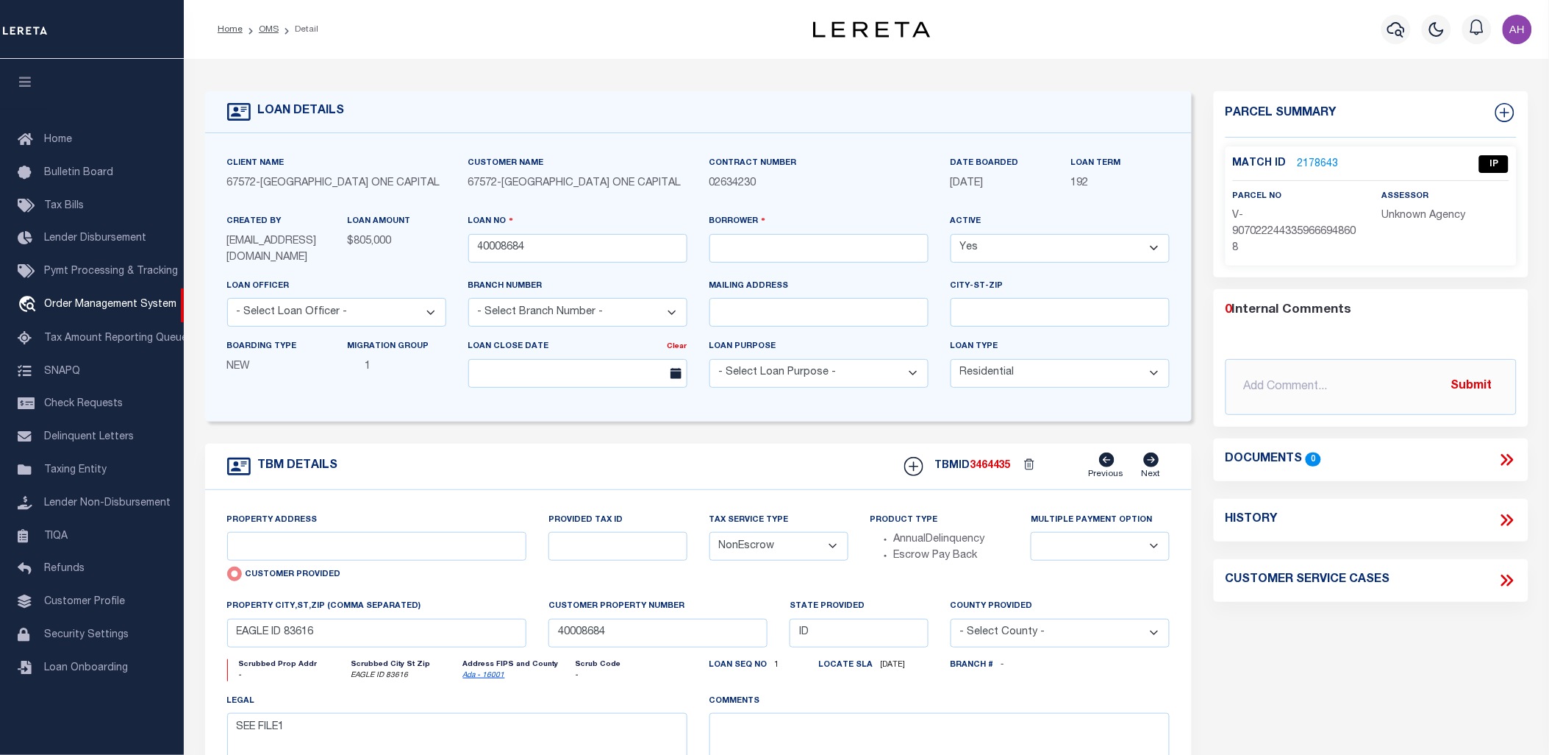
click at [528, 90] on div "LOAN DETAILS Client Name 67572 - Customer Name 67572 -" at bounding box center [867, 491] width 1346 height 835
